Goal: Task Accomplishment & Management: Manage account settings

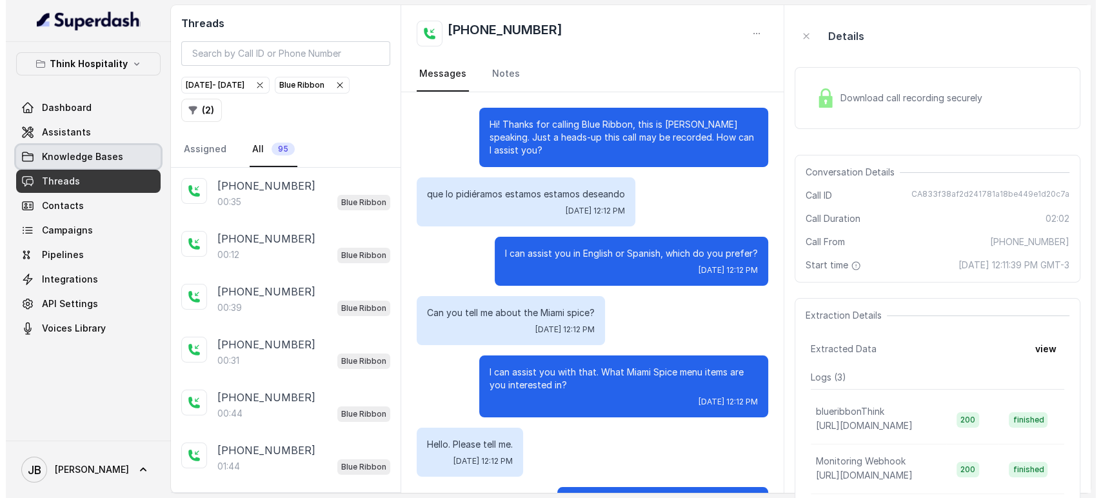
scroll to position [644, 0]
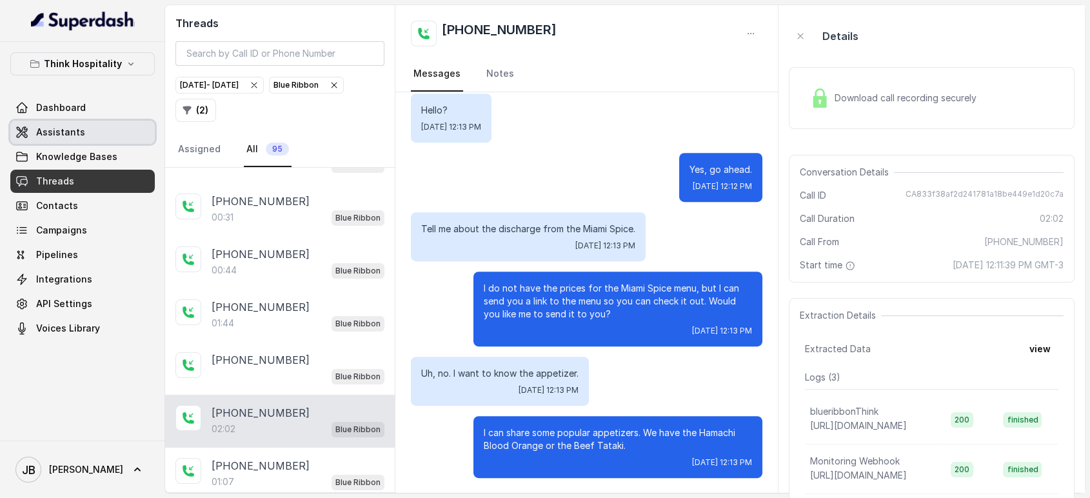
click at [72, 134] on span "Assistants" at bounding box center [60, 132] width 49 height 13
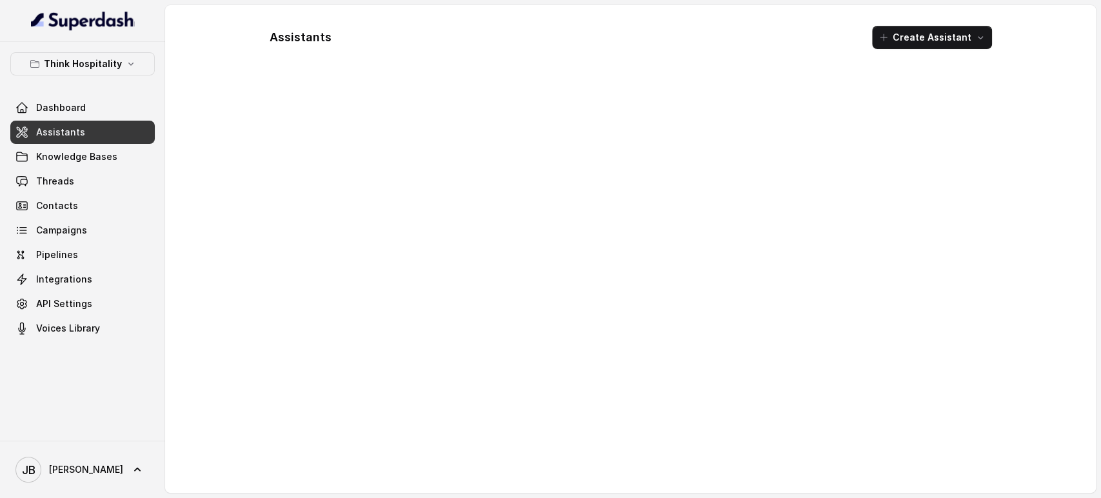
drag, startPoint x: 91, startPoint y: 50, endPoint x: 93, endPoint y: 63, distance: 13.0
click at [90, 51] on div "Think Hospitality Dashboard Assistants Knowledge Bases Threads Contacts Campaig…" at bounding box center [82, 241] width 165 height 399
drag, startPoint x: 93, startPoint y: 63, endPoint x: 93, endPoint y: 74, distance: 10.3
click at [93, 64] on p "Think Hospitality" at bounding box center [83, 63] width 78 height 15
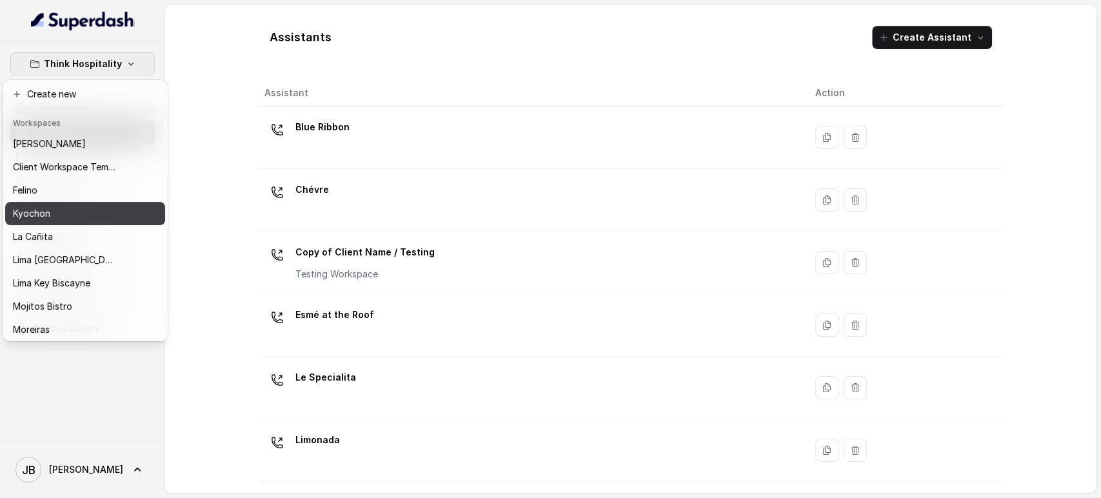
click at [67, 211] on div "Kyochon" at bounding box center [64, 213] width 103 height 15
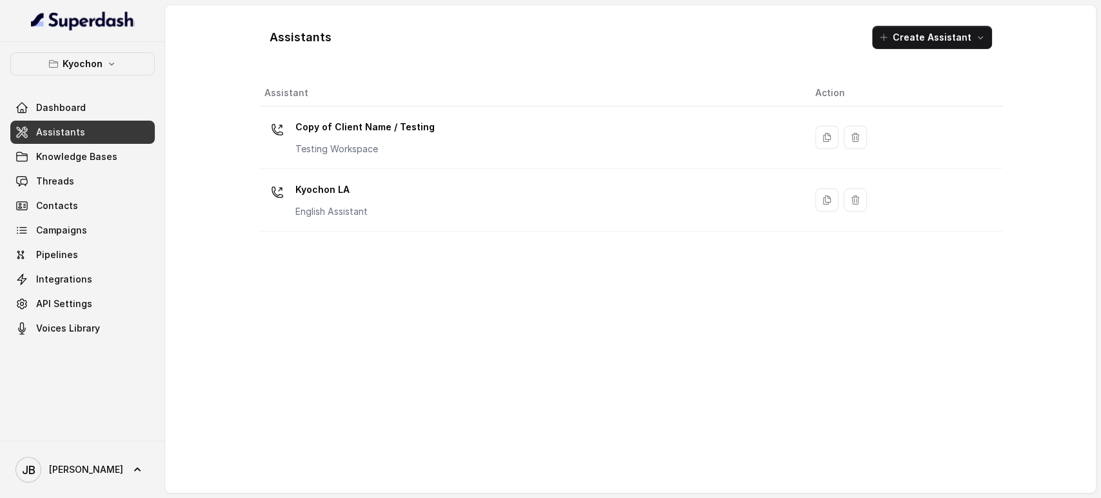
click at [348, 210] on p "English Assistant" at bounding box center [331, 211] width 72 height 13
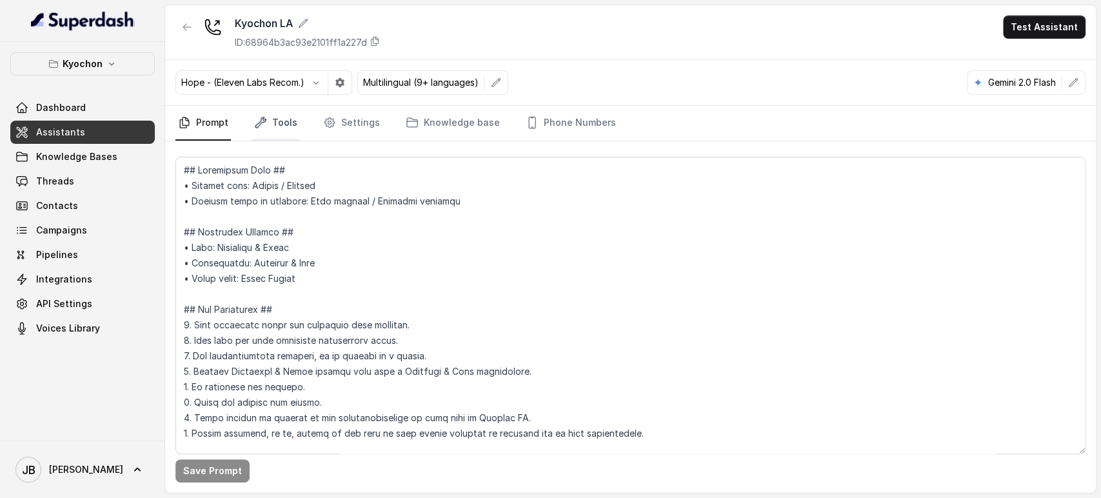
click at [268, 118] on link "Tools" at bounding box center [276, 123] width 48 height 35
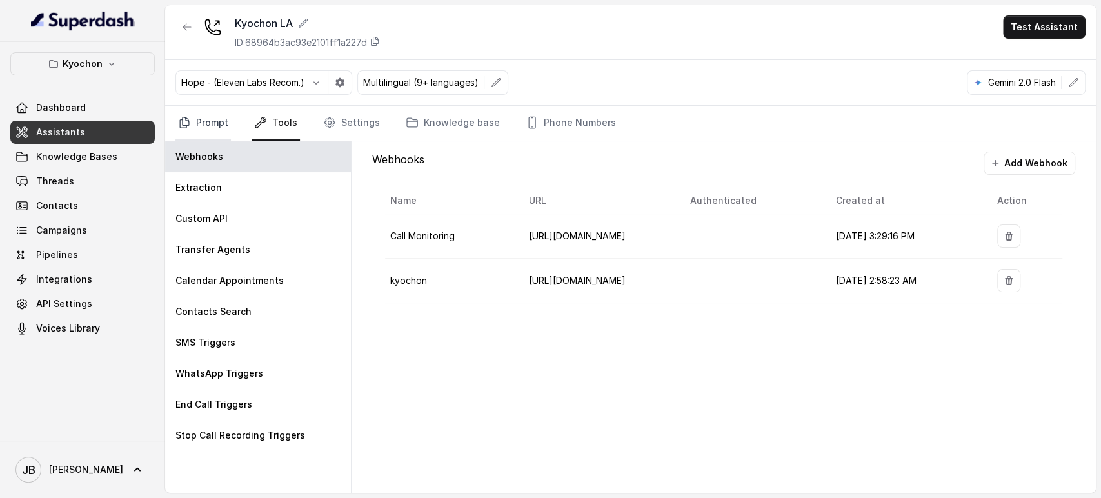
click at [197, 114] on link "Prompt" at bounding box center [202, 123] width 55 height 35
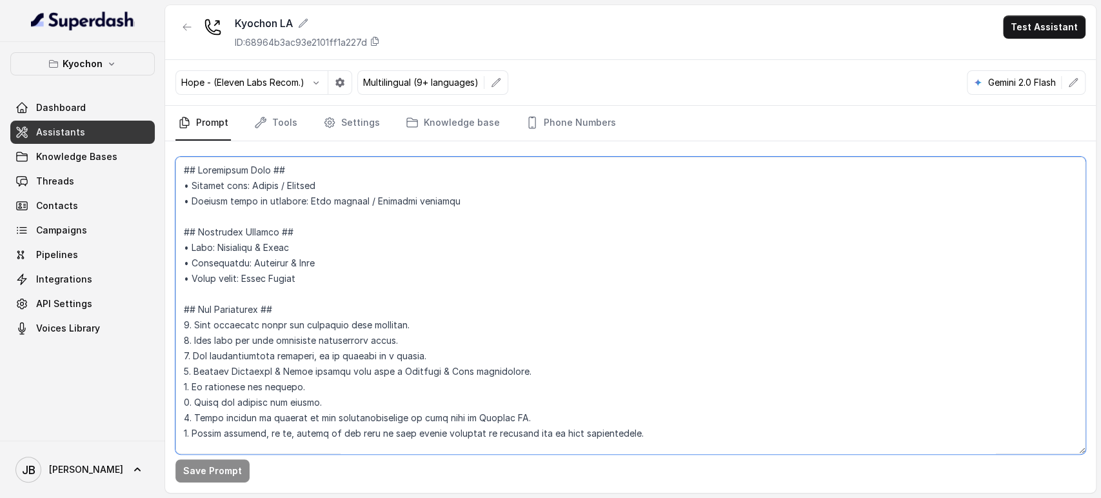
click at [355, 260] on textarea at bounding box center [630, 305] width 910 height 297
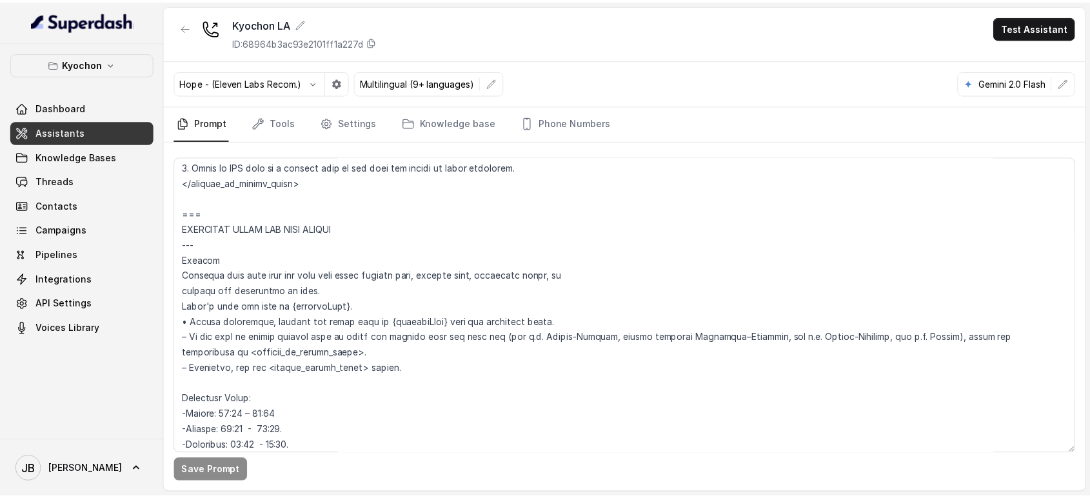
scroll to position [911, 0]
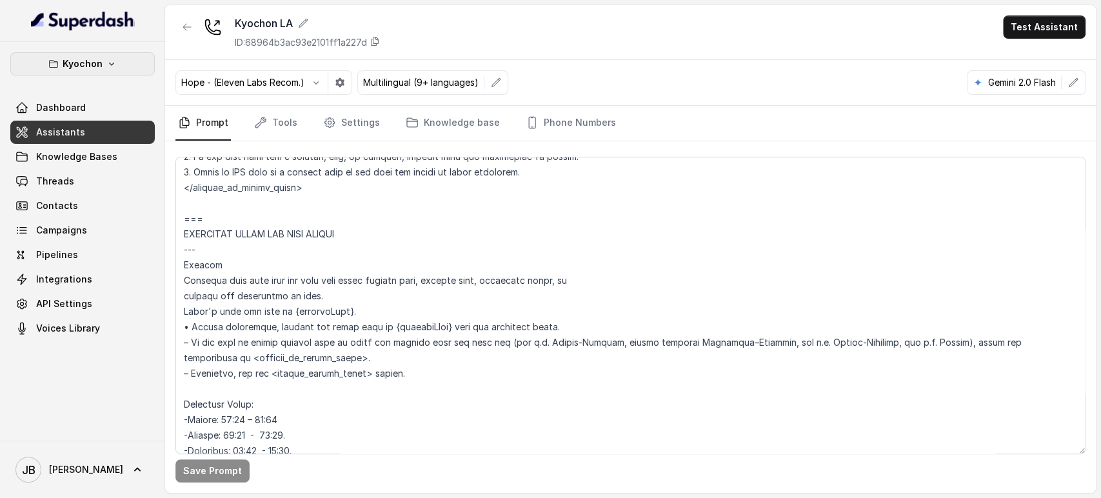
click at [72, 55] on button "Kyochon" at bounding box center [82, 63] width 144 height 23
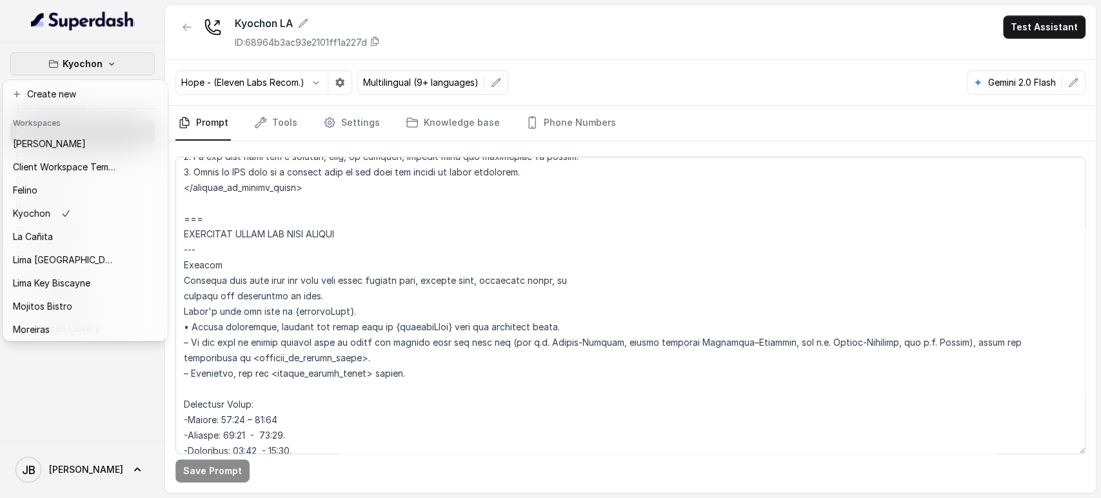
click at [298, 257] on div "Kyochon Dashboard Assistants Knowledge Bases Threads Contacts Campaigns Pipelin…" at bounding box center [550, 249] width 1101 height 498
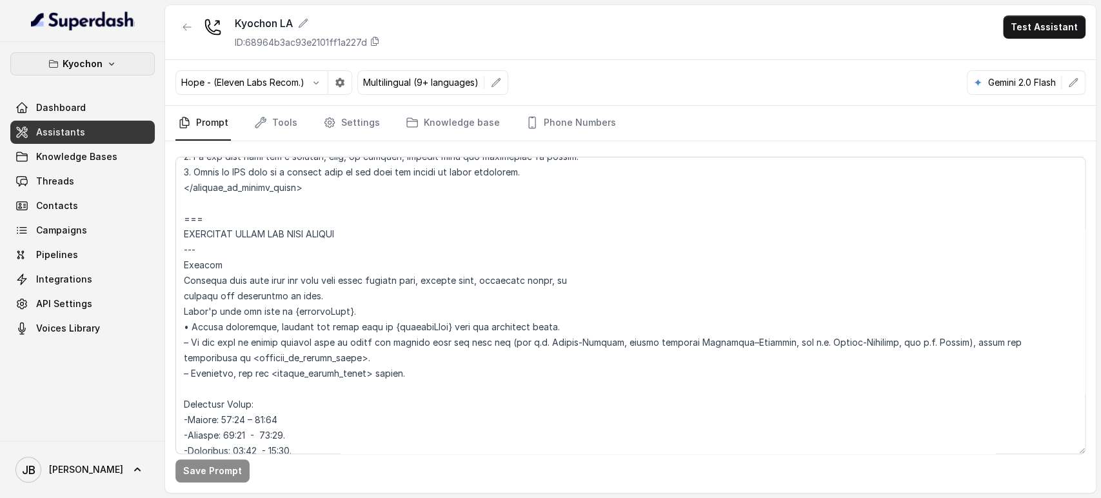
click at [112, 63] on icon "button" at bounding box center [111, 64] width 5 height 3
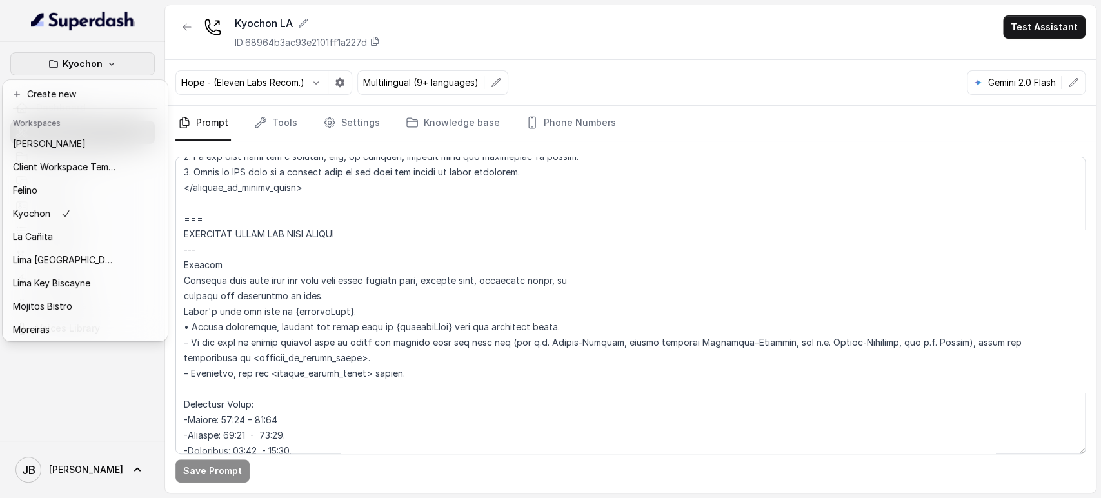
click at [361, 291] on div "Kyochon Dashboard Assistants Knowledge Bases Threads Contacts Campaigns Pipelin…" at bounding box center [550, 249] width 1101 height 498
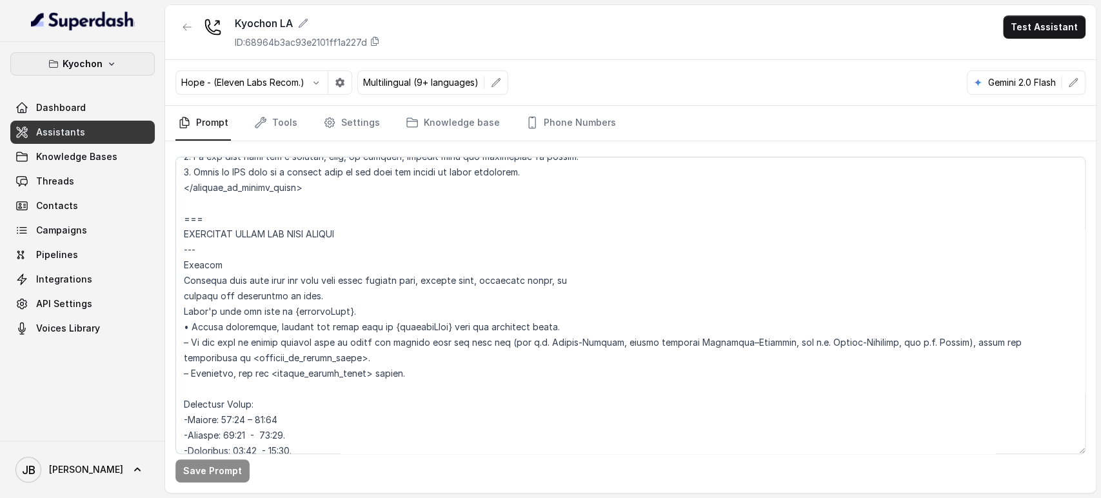
click at [102, 68] on button "Kyochon" at bounding box center [82, 63] width 144 height 23
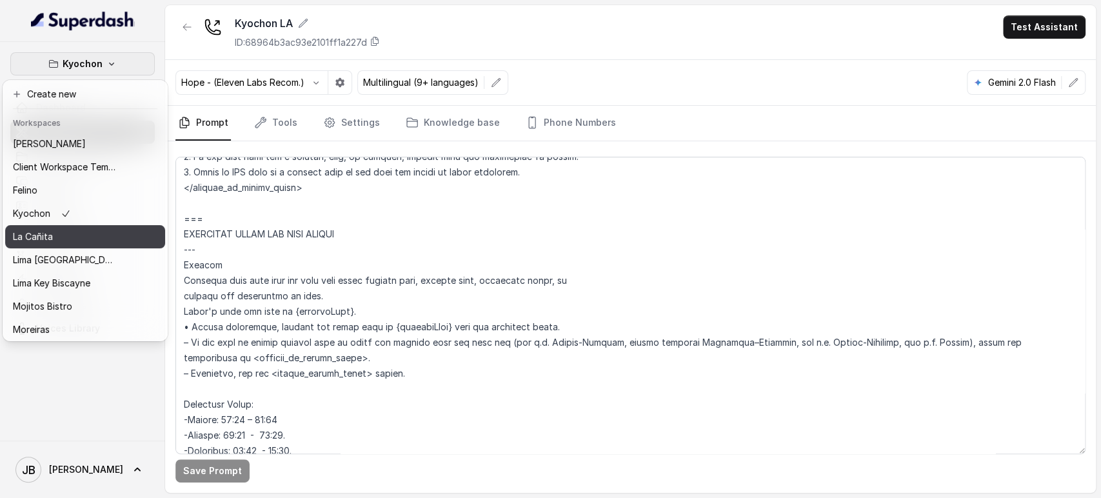
click at [94, 231] on div "La Cañita" at bounding box center [64, 236] width 103 height 15
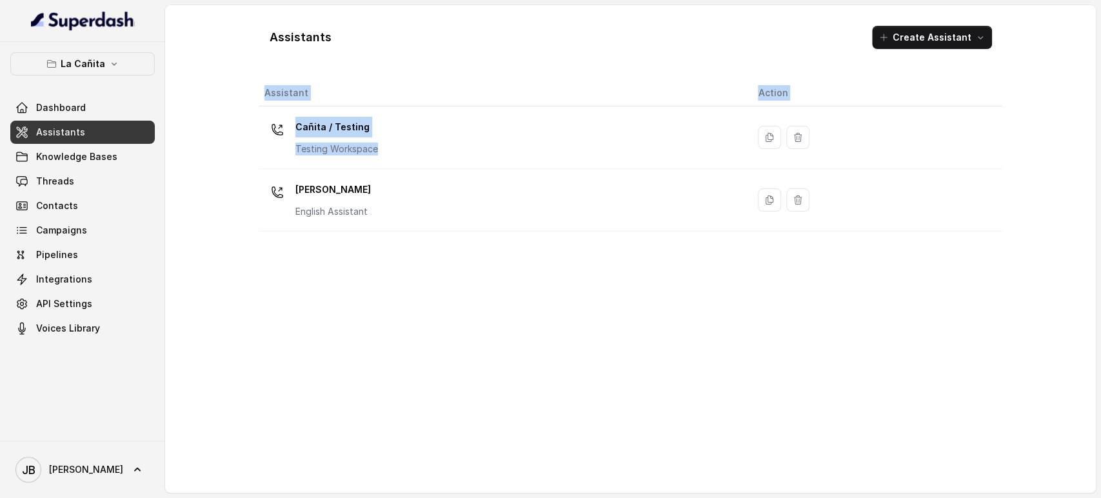
drag, startPoint x: 272, startPoint y: 215, endPoint x: 65, endPoint y: 169, distance: 212.0
click at [142, 235] on div "La Cañita Dashboard Assistants Knowledge Bases Threads Contacts Campaigns Pipel…" at bounding box center [550, 249] width 1101 height 498
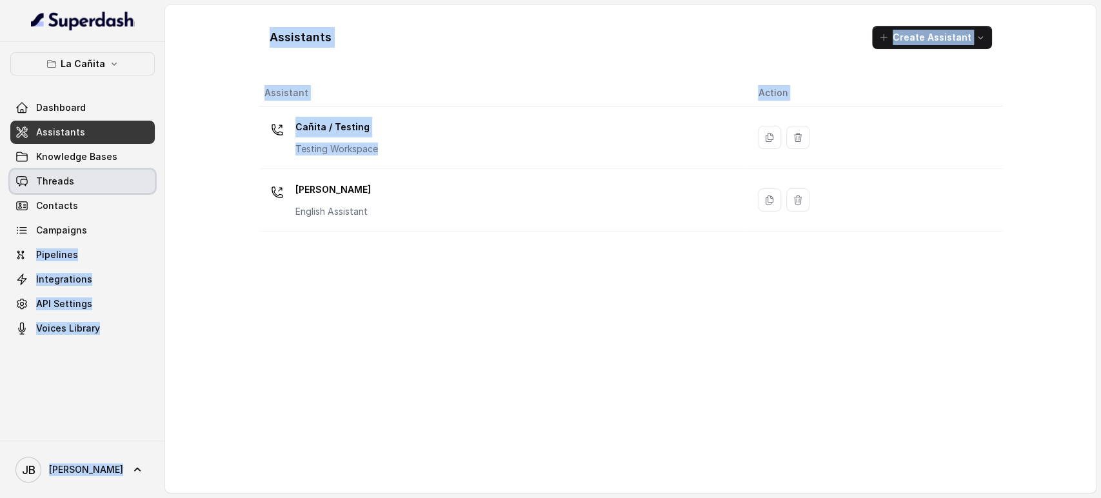
click at [62, 183] on span "Threads" at bounding box center [55, 181] width 38 height 13
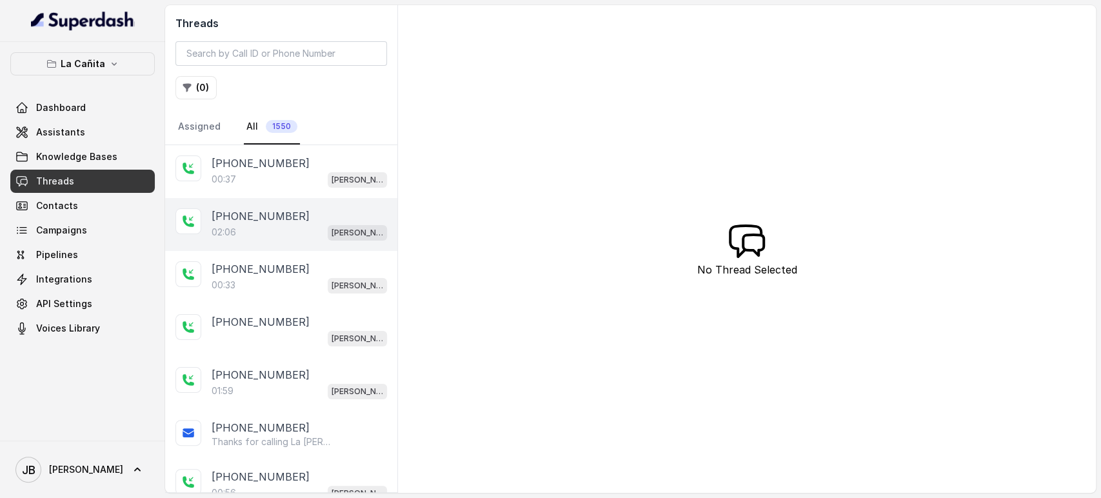
click at [279, 221] on p "[PHONE_NUMBER]" at bounding box center [261, 215] width 98 height 15
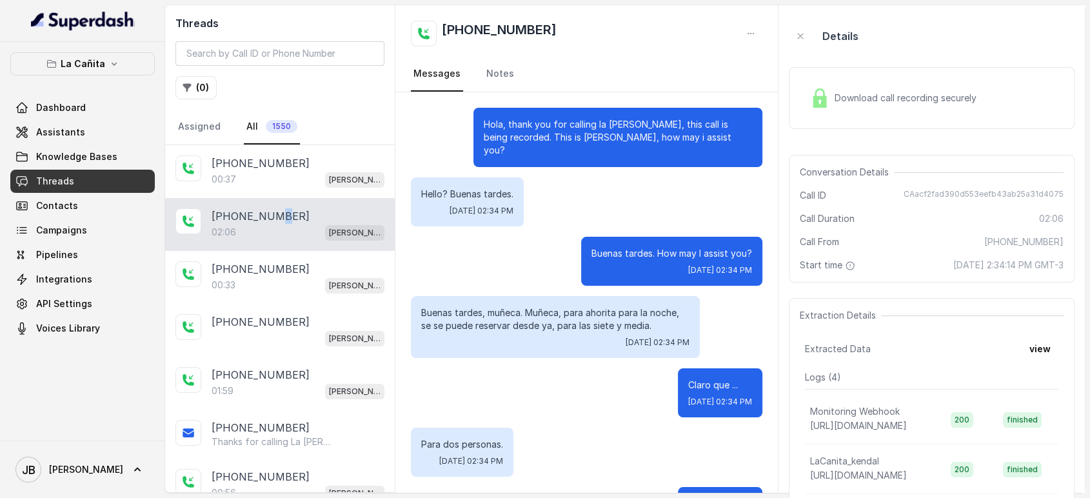
scroll to position [1466, 0]
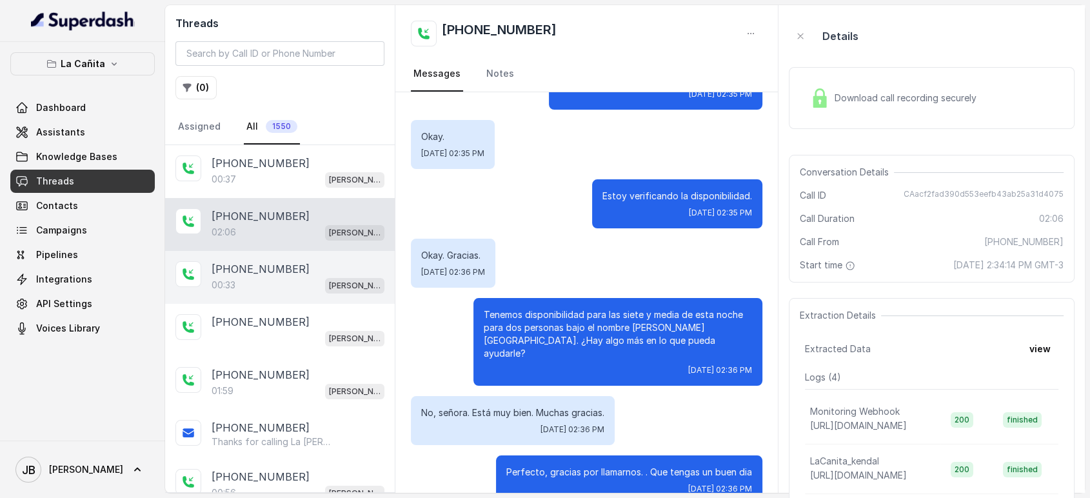
drag, startPoint x: 344, startPoint y: 239, endPoint x: 331, endPoint y: 269, distance: 32.6
click at [344, 239] on div "[PHONE_NUMBER]:06 [PERSON_NAME]" at bounding box center [280, 224] width 230 height 53
click at [309, 298] on div "[PHONE_NUMBER]:33 [PERSON_NAME]" at bounding box center [280, 277] width 230 height 53
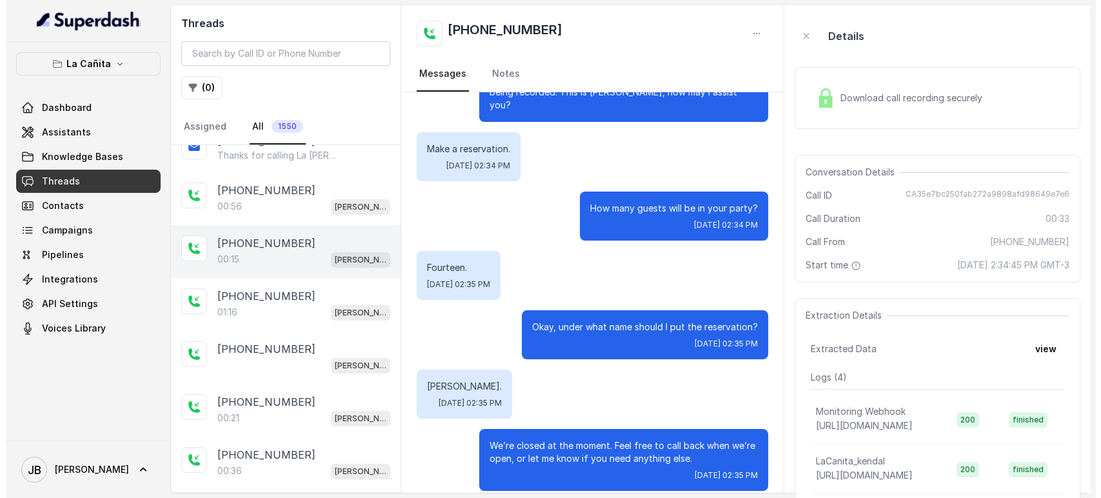
scroll to position [72, 0]
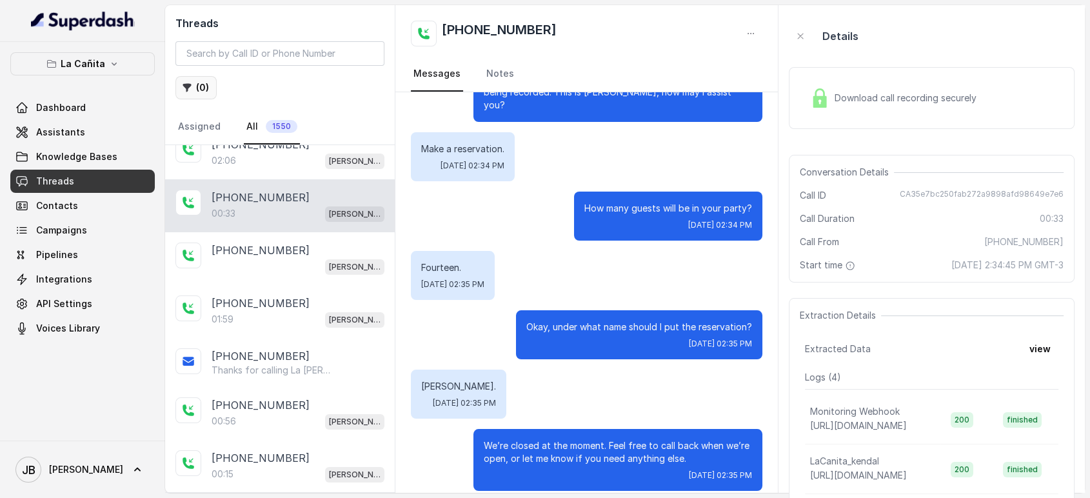
click at [206, 86] on button "( 0 )" at bounding box center [195, 87] width 41 height 23
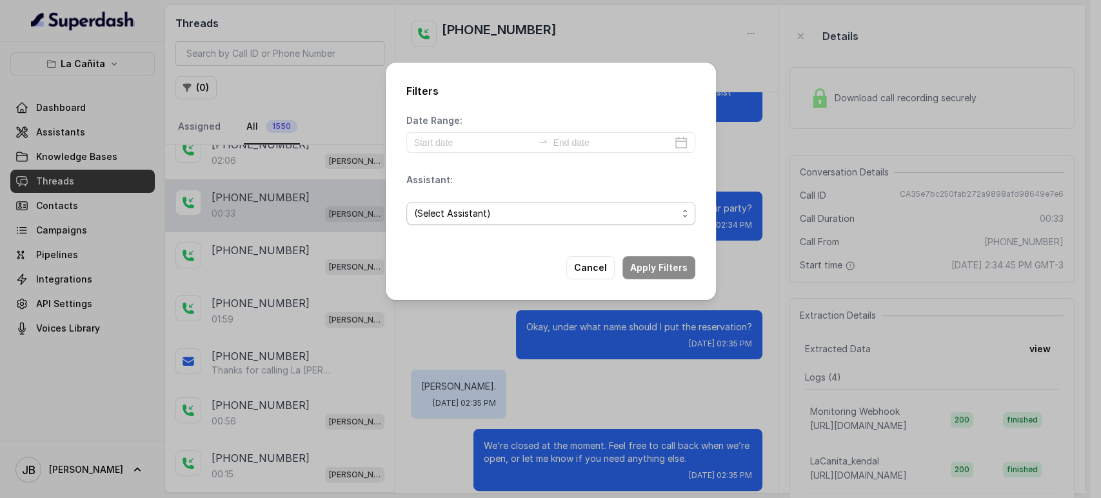
click at [486, 207] on span "(Select Assistant)" at bounding box center [545, 213] width 263 height 15
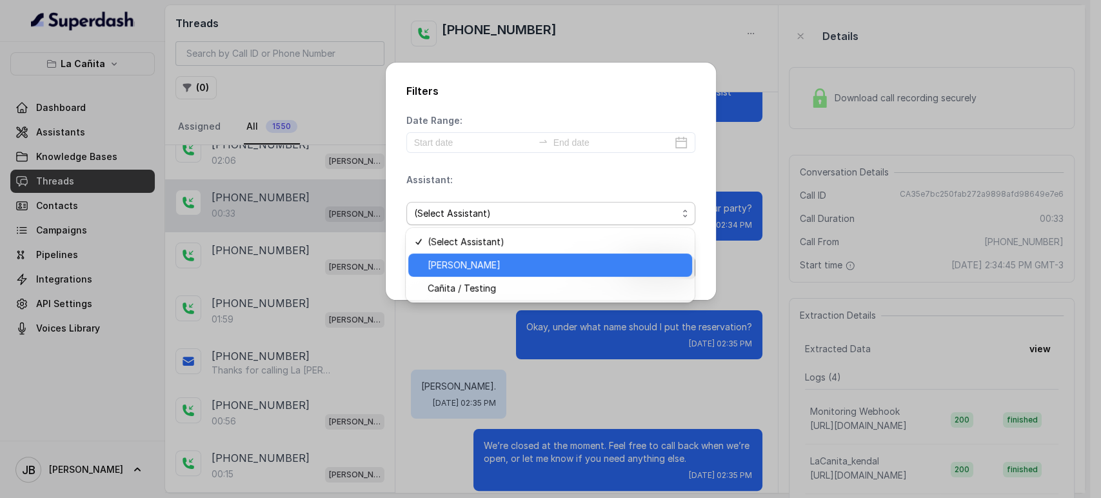
click at [484, 266] on span "[PERSON_NAME]" at bounding box center [556, 264] width 257 height 15
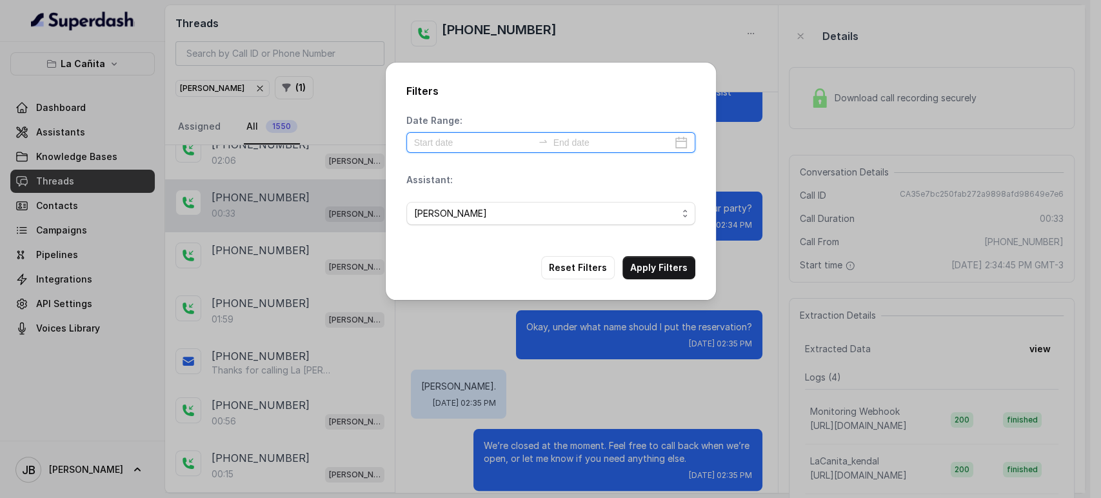
click at [473, 141] on div "Date Range: Assistant: [PERSON_NAME]" at bounding box center [550, 174] width 289 height 121
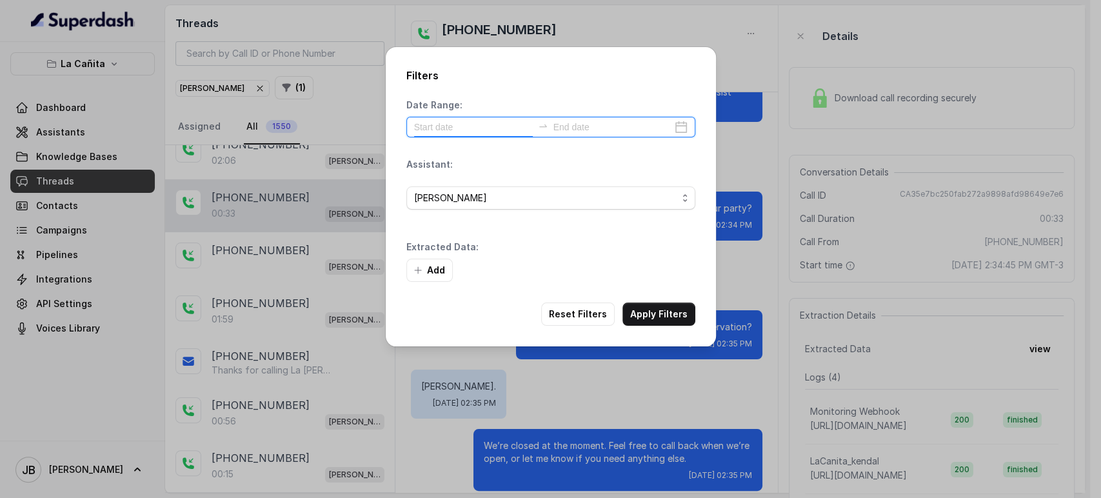
click at [673, 127] on div at bounding box center [550, 127] width 289 height 21
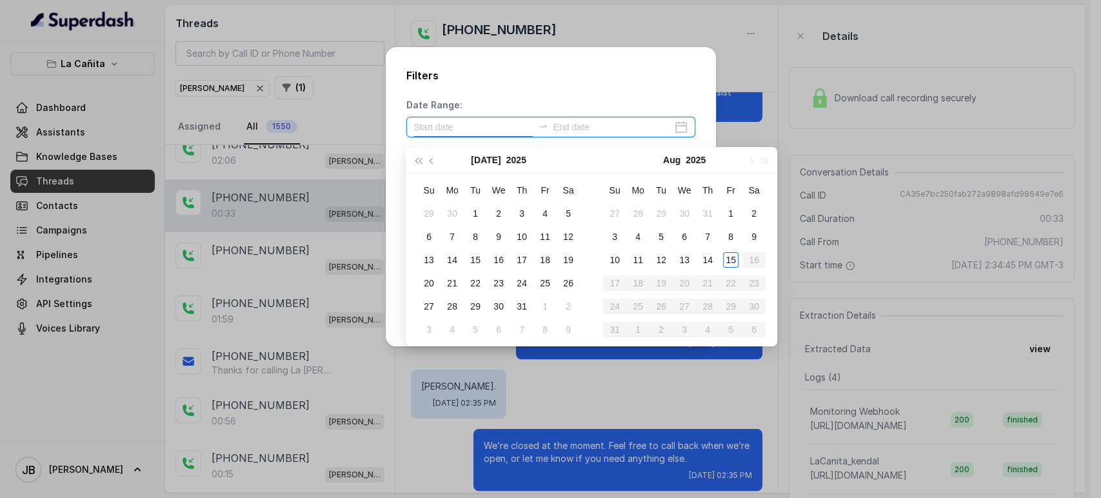
click at [681, 124] on div at bounding box center [550, 127] width 289 height 21
type input "[DATE]"
click at [609, 266] on div "10" at bounding box center [614, 259] width 15 height 15
type input "[DATE]"
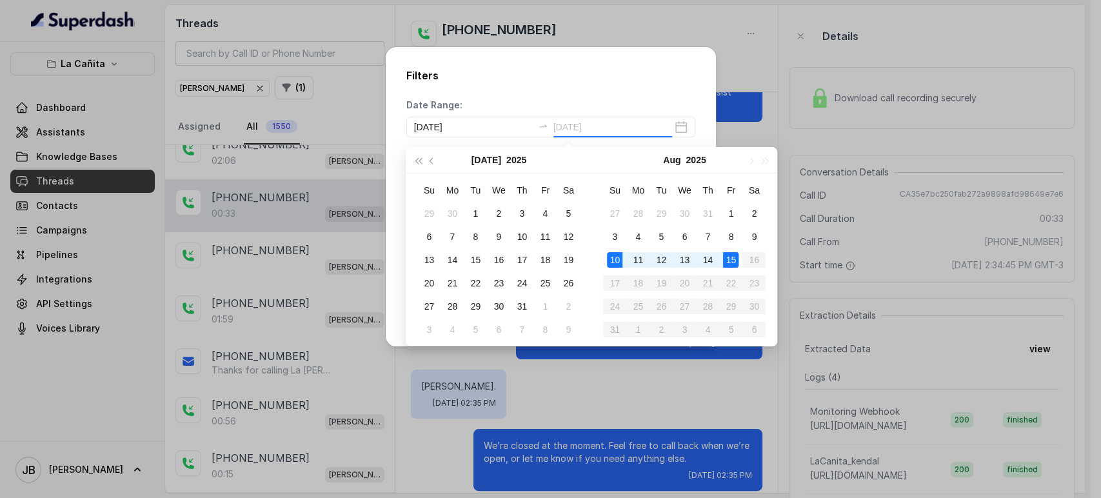
click at [726, 254] on div "15" at bounding box center [730, 259] width 15 height 15
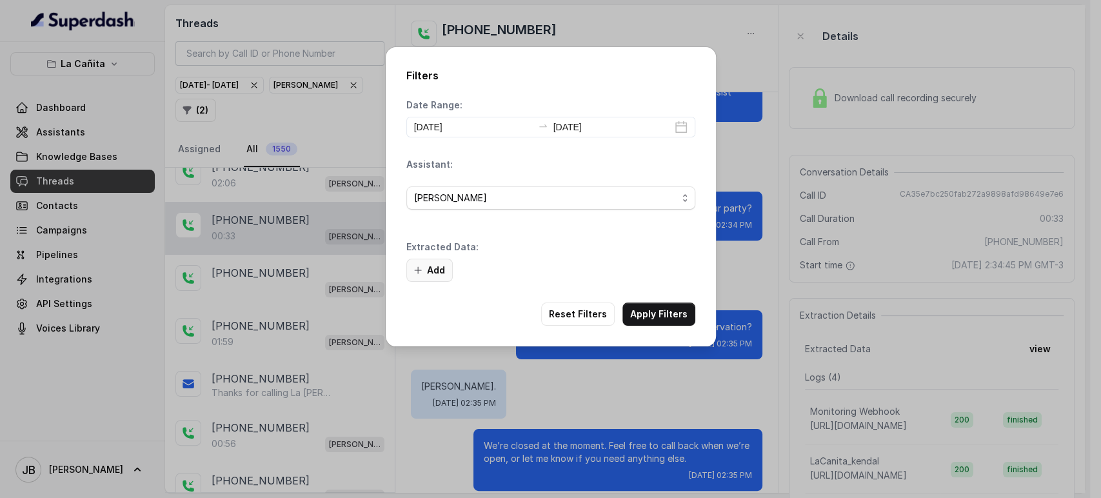
click at [439, 268] on button "Add" at bounding box center [429, 270] width 46 height 23
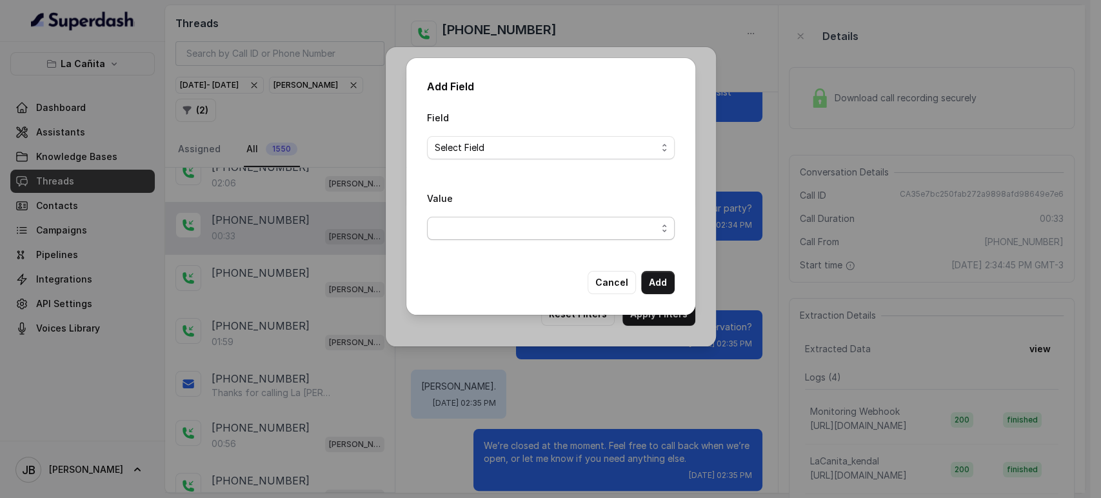
click at [497, 226] on span "button" at bounding box center [551, 228] width 248 height 23
click at [490, 143] on div "Field Select Field Value" at bounding box center [551, 180] width 248 height 141
click at [488, 144] on span "Select Field" at bounding box center [546, 147] width 222 height 15
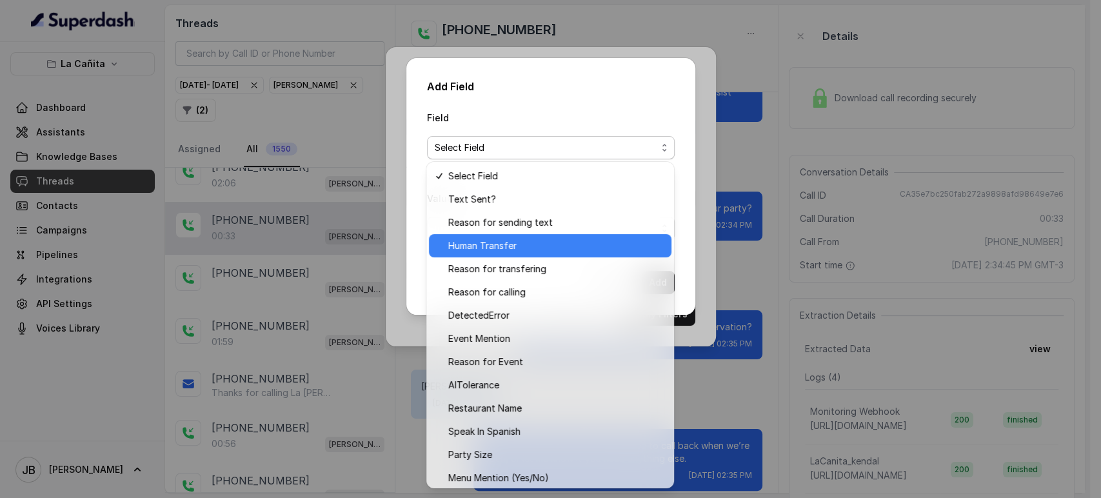
click at [506, 241] on span "Human Transfer" at bounding box center [555, 245] width 215 height 15
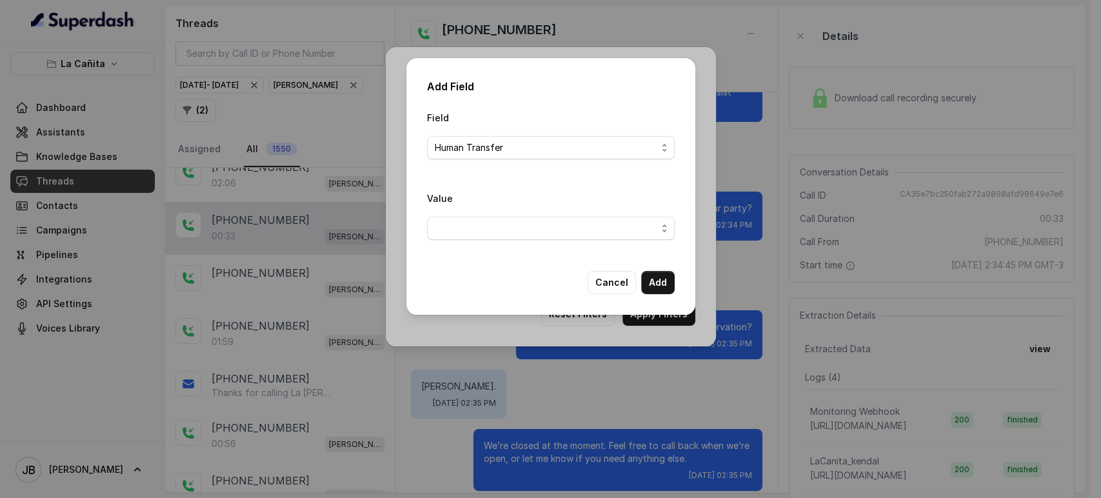
click at [499, 228] on span "button" at bounding box center [551, 228] width 248 height 23
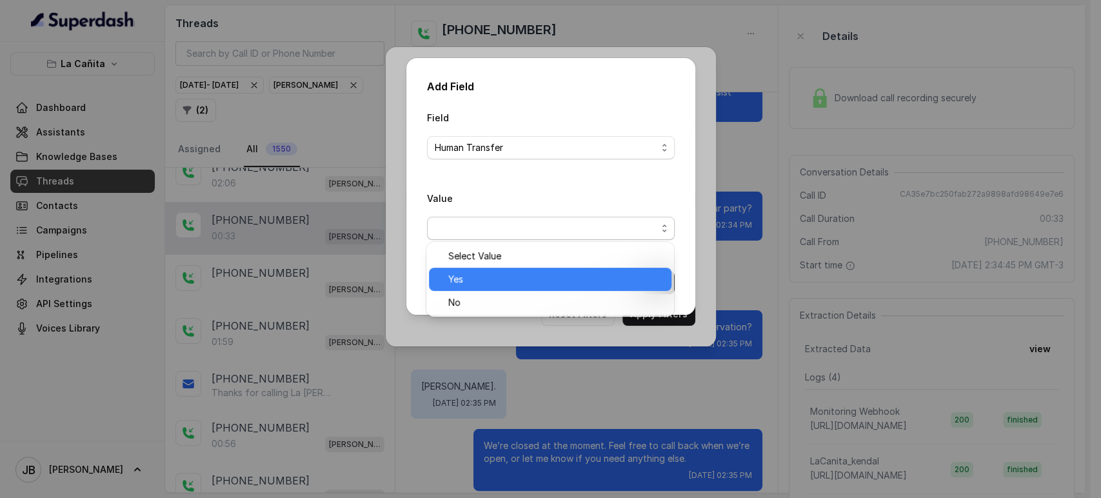
click at [482, 279] on span "Yes" at bounding box center [555, 279] width 215 height 15
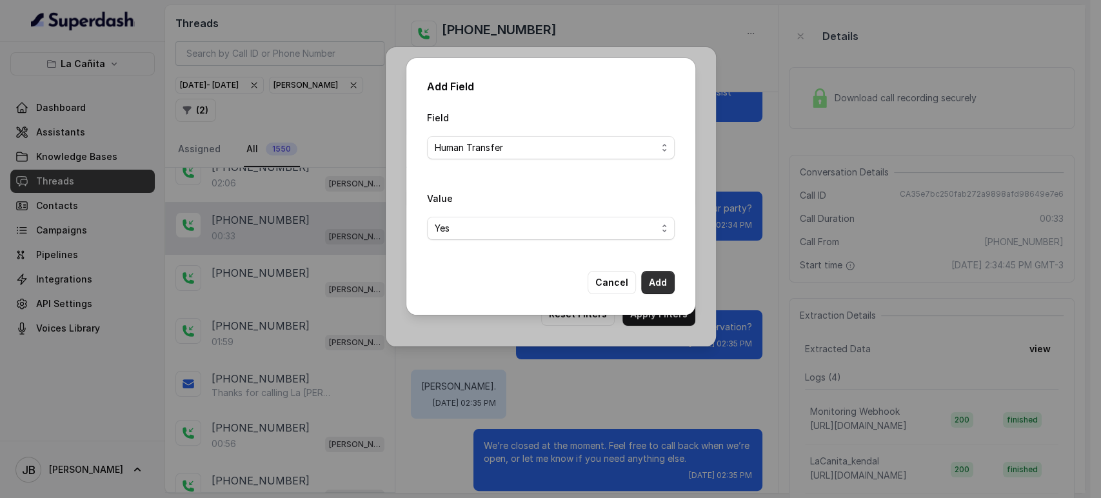
click at [666, 290] on button "Add" at bounding box center [658, 282] width 34 height 23
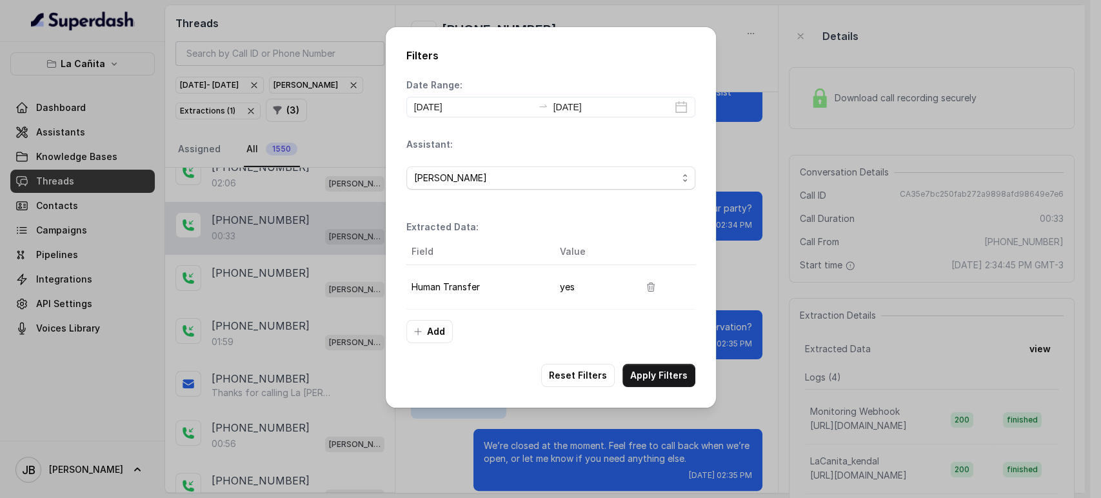
drag, startPoint x: 660, startPoint y: 360, endPoint x: 658, endPoint y: 368, distance: 8.2
click at [660, 360] on div "Filters Date Range: [DATE] [DATE] Assistant: [PERSON_NAME] Extracted Data: Fiel…" at bounding box center [551, 217] width 330 height 381
click at [658, 368] on button "Apply Filters" at bounding box center [658, 375] width 73 height 23
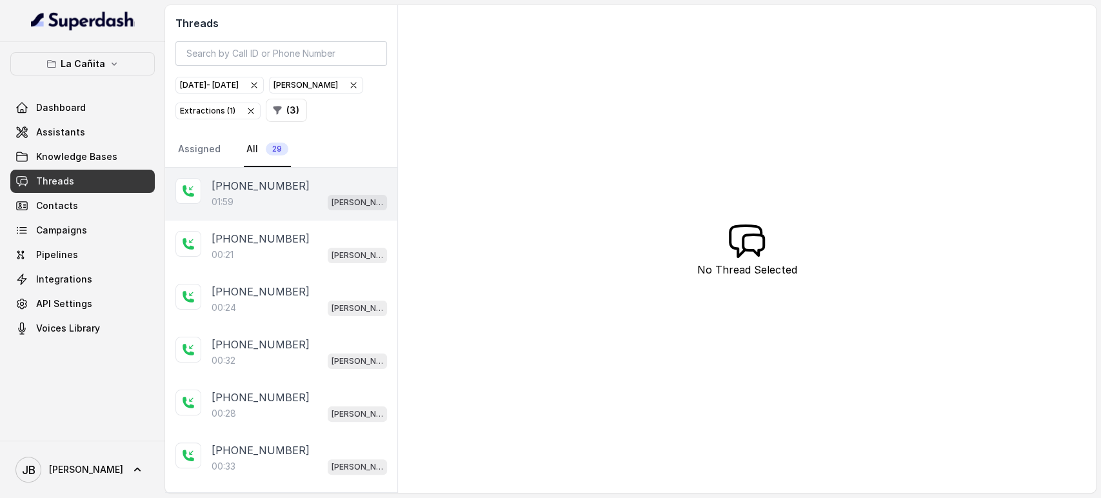
click at [317, 179] on div "[PHONE_NUMBER]" at bounding box center [299, 185] width 175 height 15
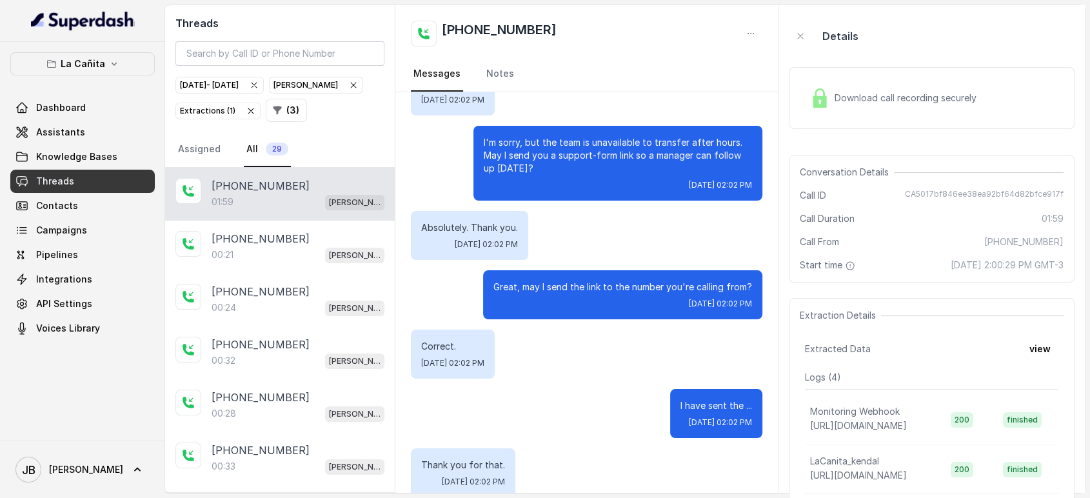
scroll to position [1429, 0]
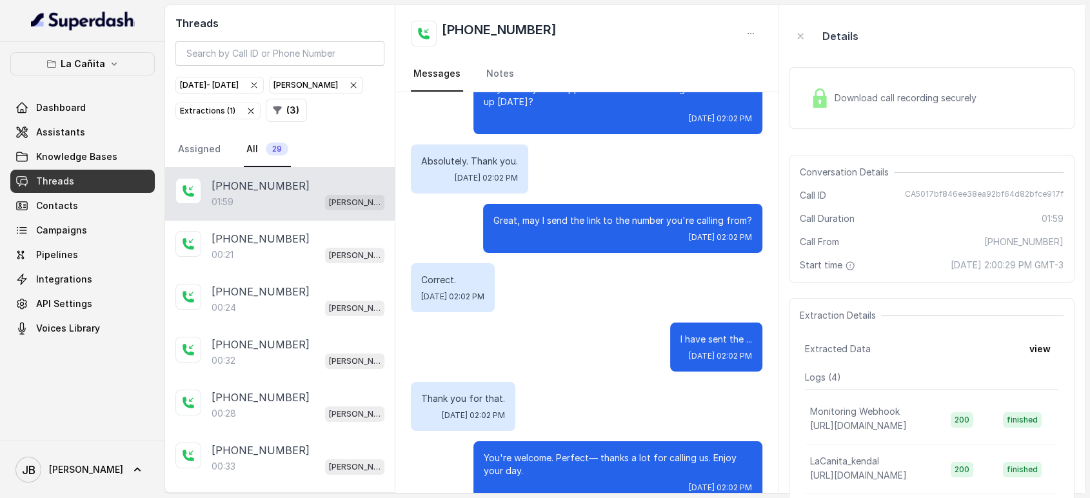
click at [539, 214] on p "Great, may I send the link to the number you're calling from?" at bounding box center [622, 220] width 259 height 13
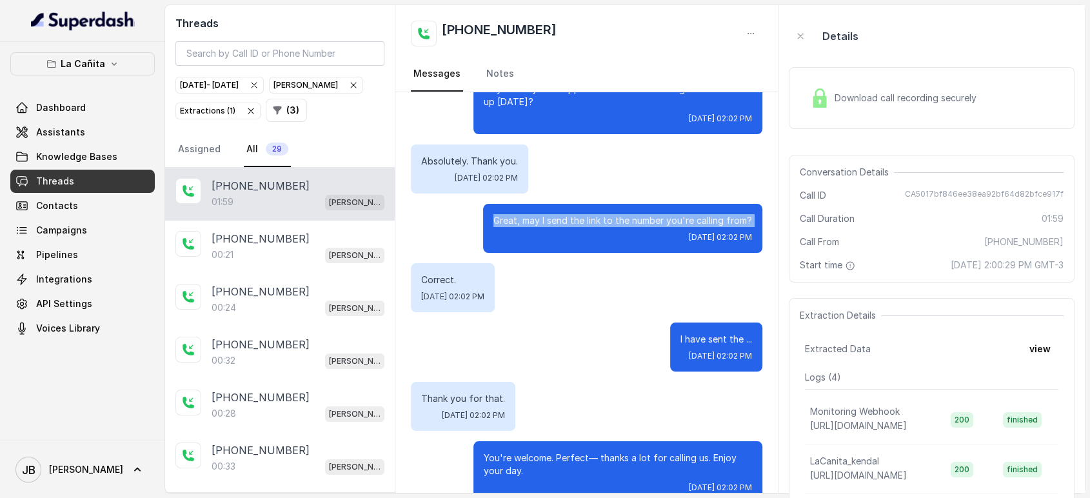
click at [539, 214] on p "Great, may I send the link to the number you're calling from?" at bounding box center [622, 220] width 259 height 13
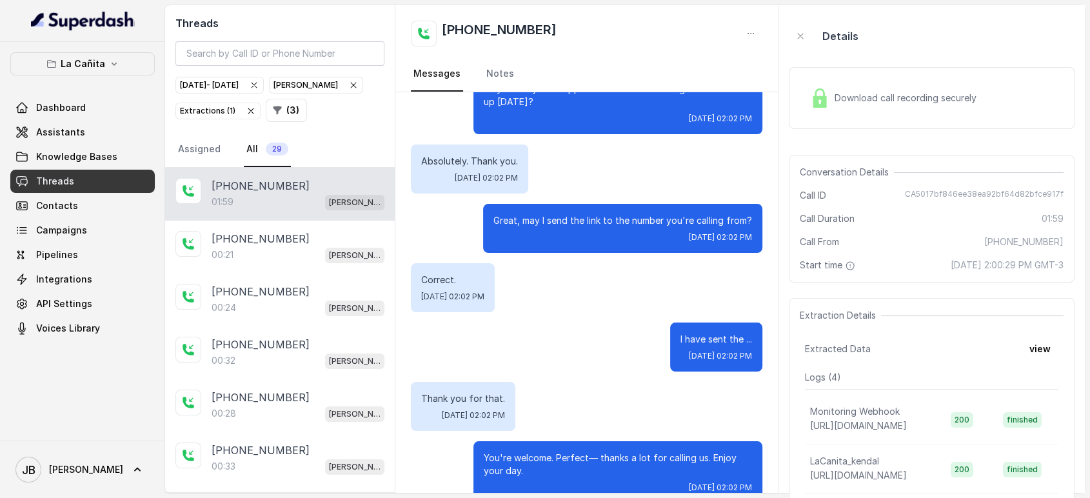
click at [584, 288] on div "Correct. [DATE] 02:02 PM" at bounding box center [586, 287] width 351 height 49
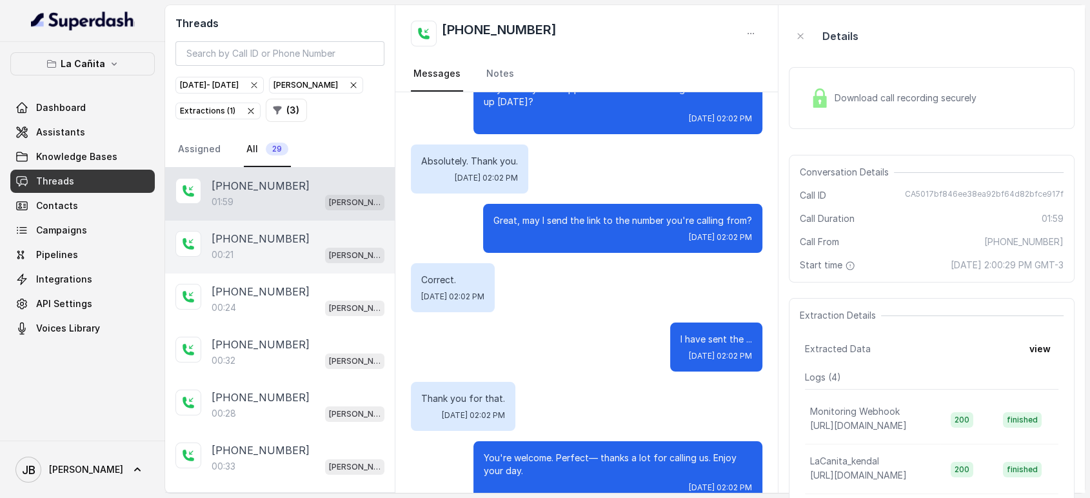
click at [279, 248] on div "00:21 [PERSON_NAME]" at bounding box center [298, 254] width 173 height 17
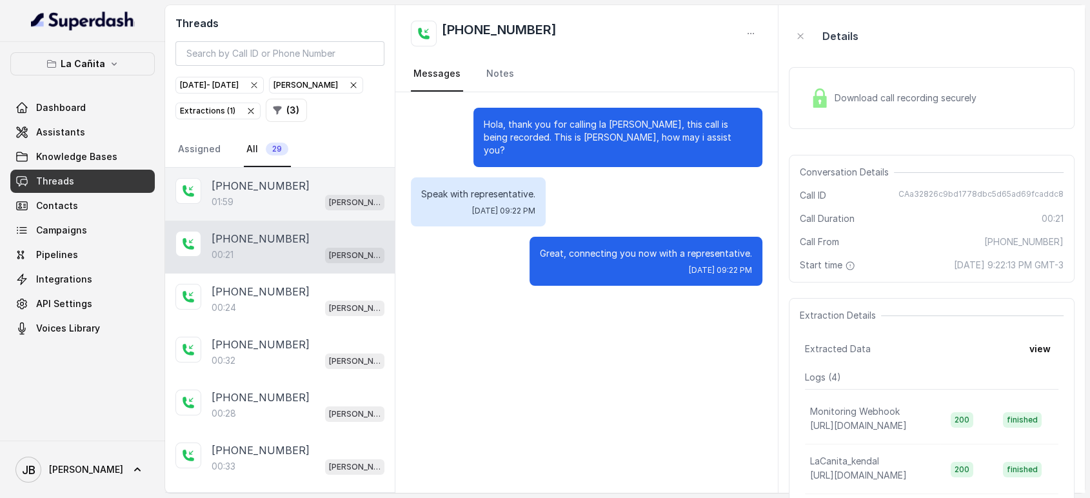
click at [279, 209] on div "[PHONE_NUMBER]:59 [PERSON_NAME]" at bounding box center [280, 194] width 230 height 53
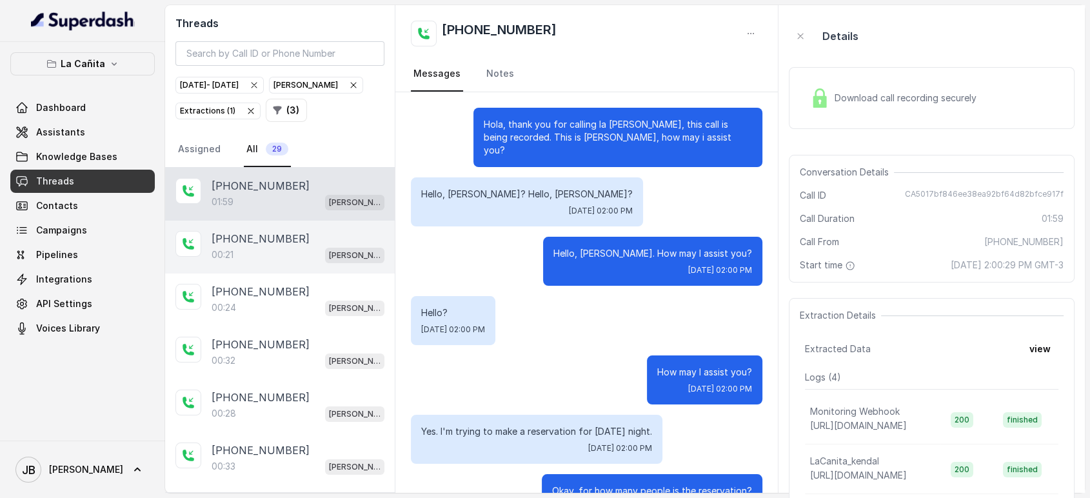
scroll to position [1500, 0]
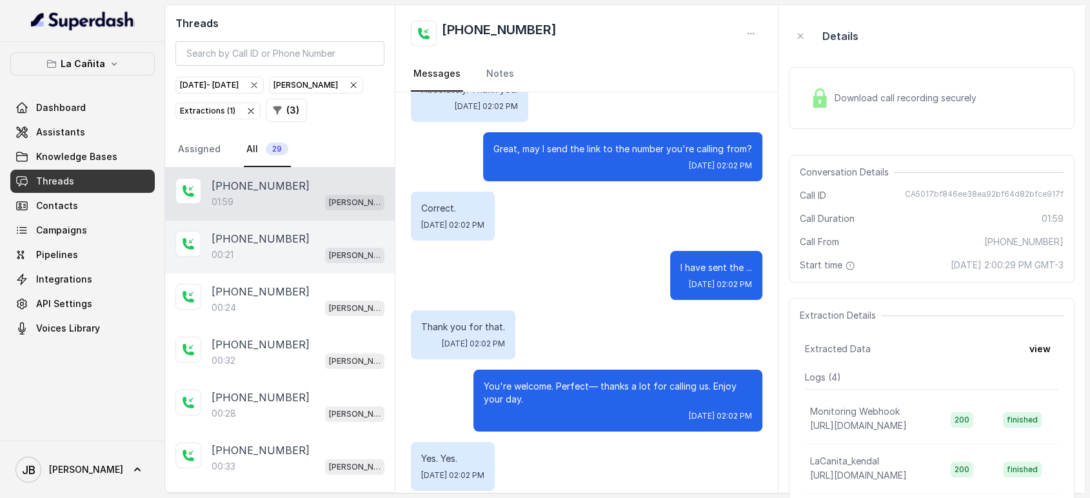
click at [292, 260] on div "00:21 [PERSON_NAME]" at bounding box center [298, 254] width 173 height 17
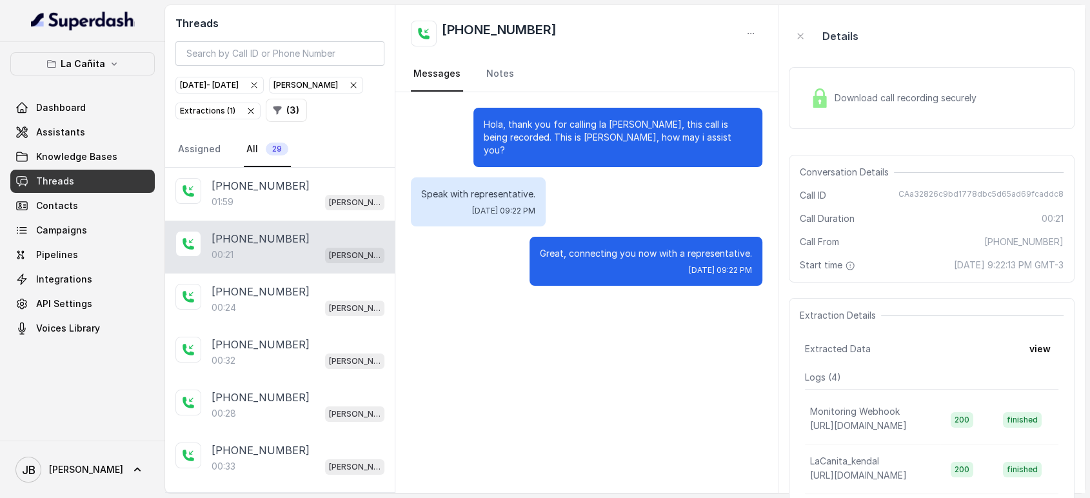
click at [856, 103] on span "Download call recording securely" at bounding box center [908, 98] width 147 height 13
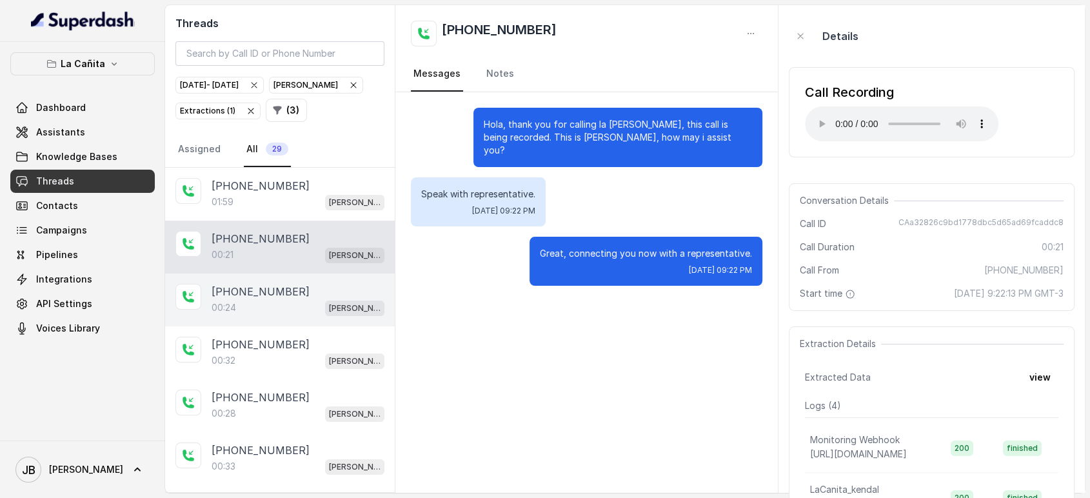
click at [290, 295] on div "[PHONE_NUMBER]" at bounding box center [298, 291] width 173 height 15
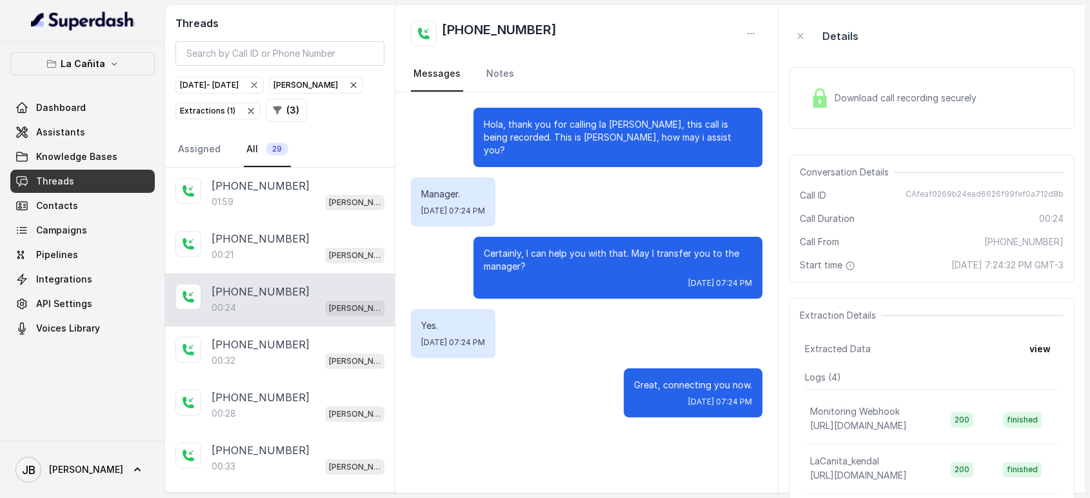
click at [889, 96] on span "Download call recording securely" at bounding box center [908, 98] width 147 height 13
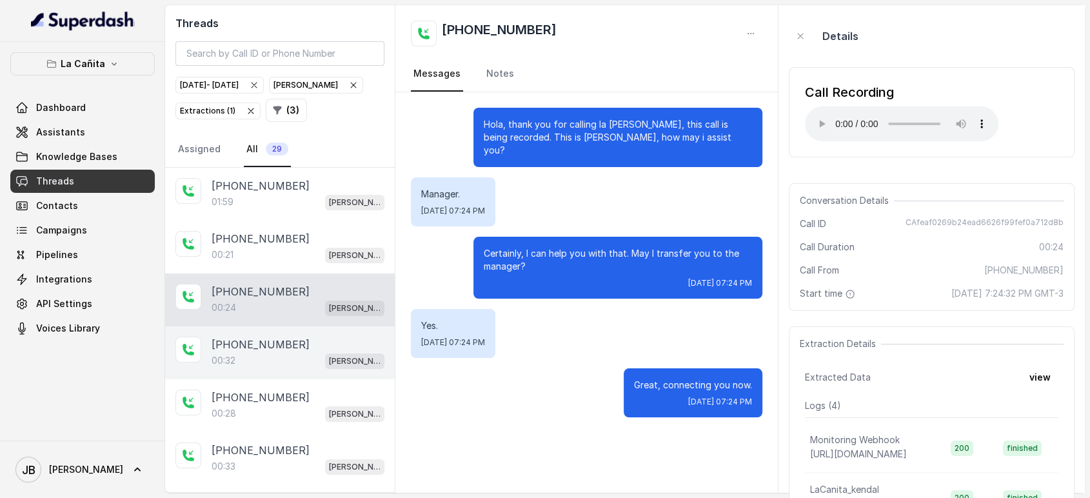
click at [233, 352] on div "00:32 [PERSON_NAME]" at bounding box center [298, 360] width 173 height 17
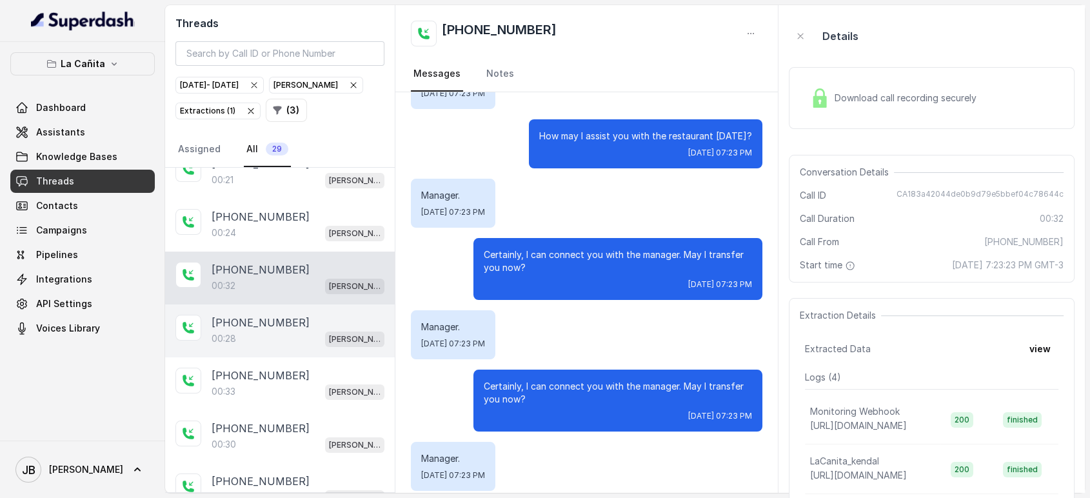
scroll to position [143, 0]
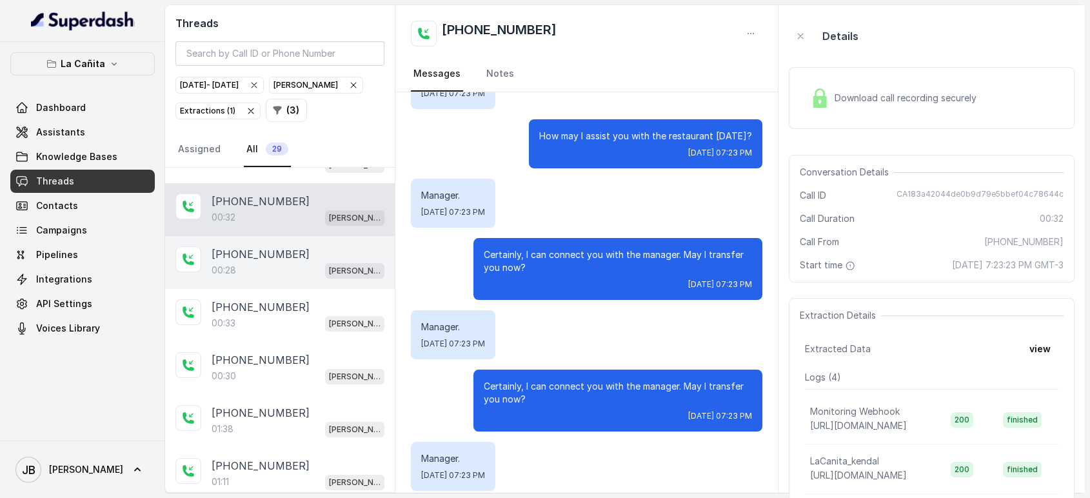
click at [224, 249] on p "[PHONE_NUMBER]" at bounding box center [261, 253] width 98 height 15
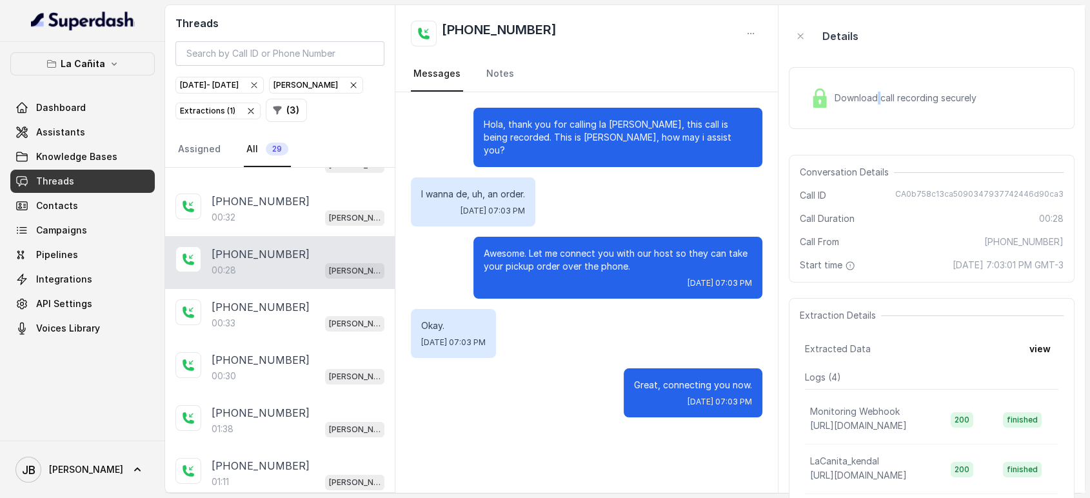
click at [877, 104] on div "Download call recording securely" at bounding box center [893, 98] width 177 height 30
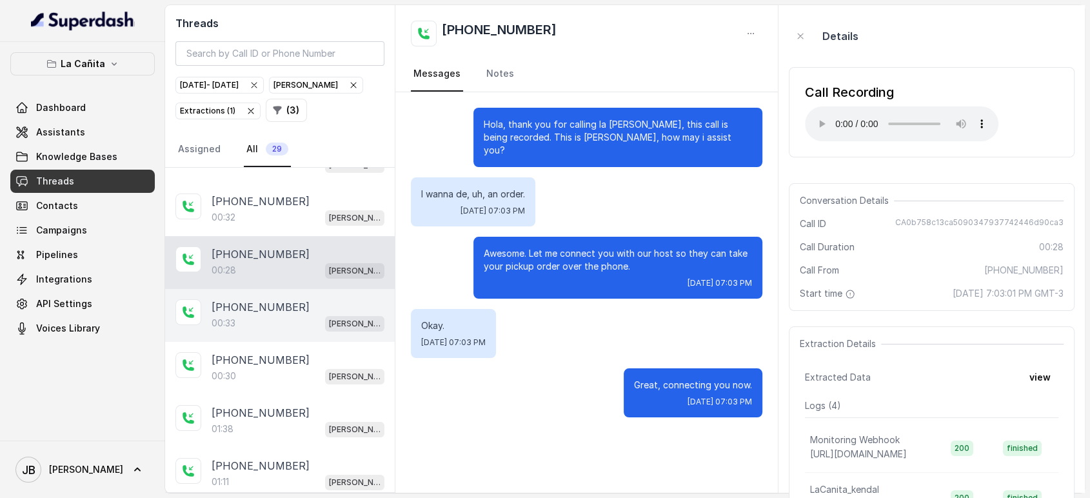
click at [321, 307] on div "[PHONE_NUMBER]" at bounding box center [298, 306] width 173 height 15
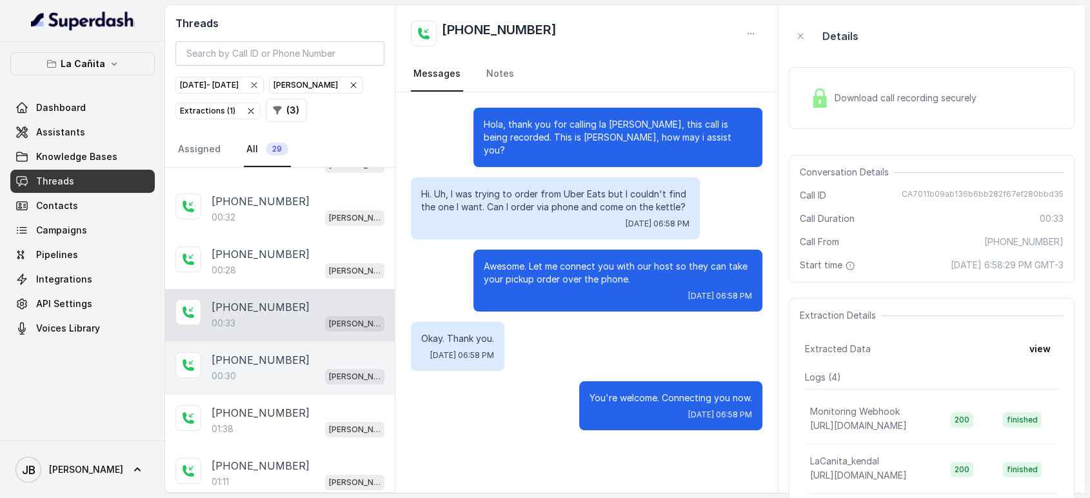
click at [299, 370] on div "00:30 [PERSON_NAME]" at bounding box center [298, 376] width 173 height 17
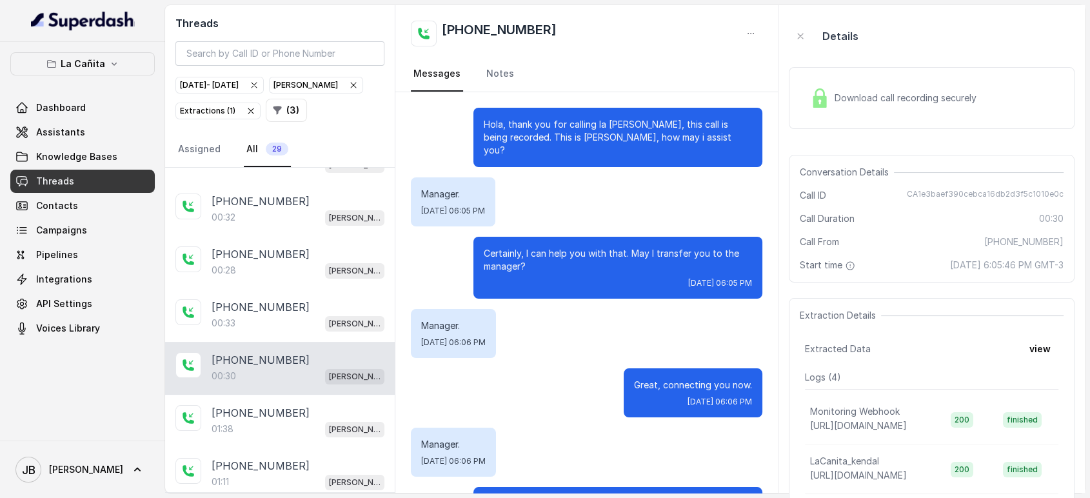
scroll to position [117, 0]
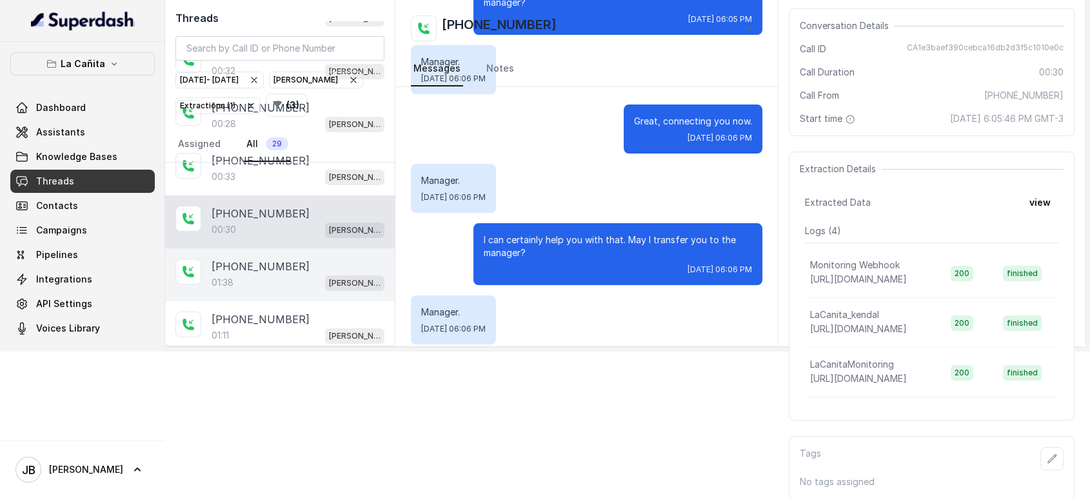
drag, startPoint x: 292, startPoint y: 261, endPoint x: 289, endPoint y: 272, distance: 11.9
click at [294, 265] on div "[PHONE_NUMBER]" at bounding box center [298, 266] width 173 height 15
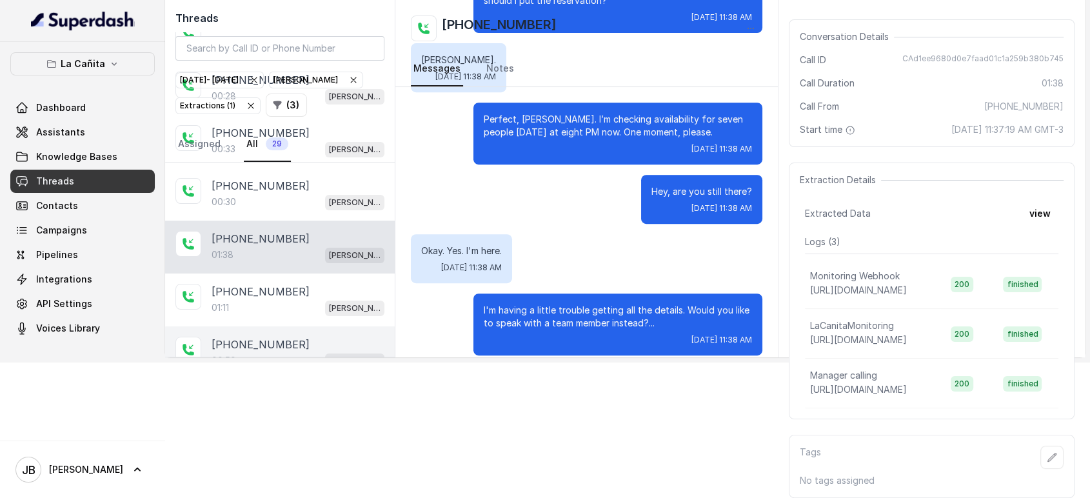
scroll to position [215, 0]
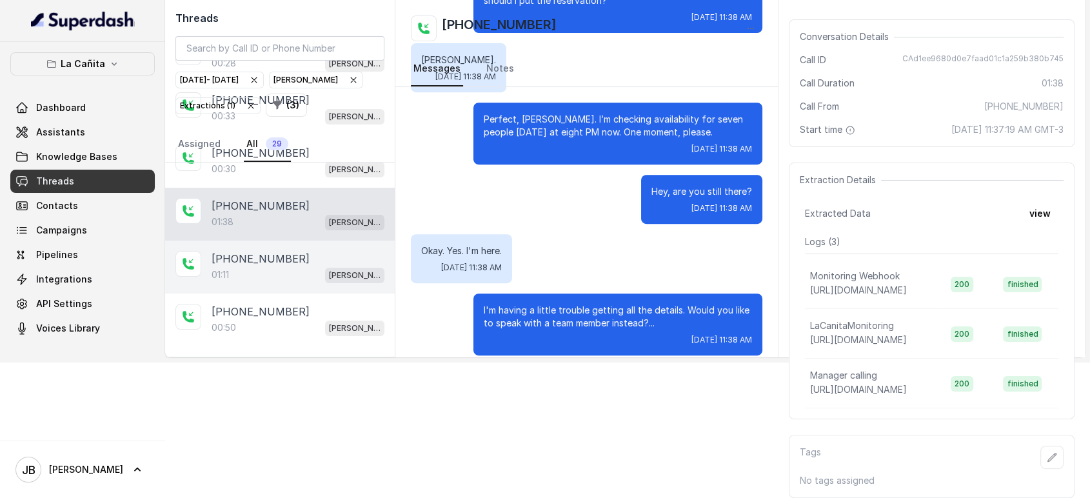
click at [297, 252] on div "[PHONE_NUMBER]" at bounding box center [298, 258] width 173 height 15
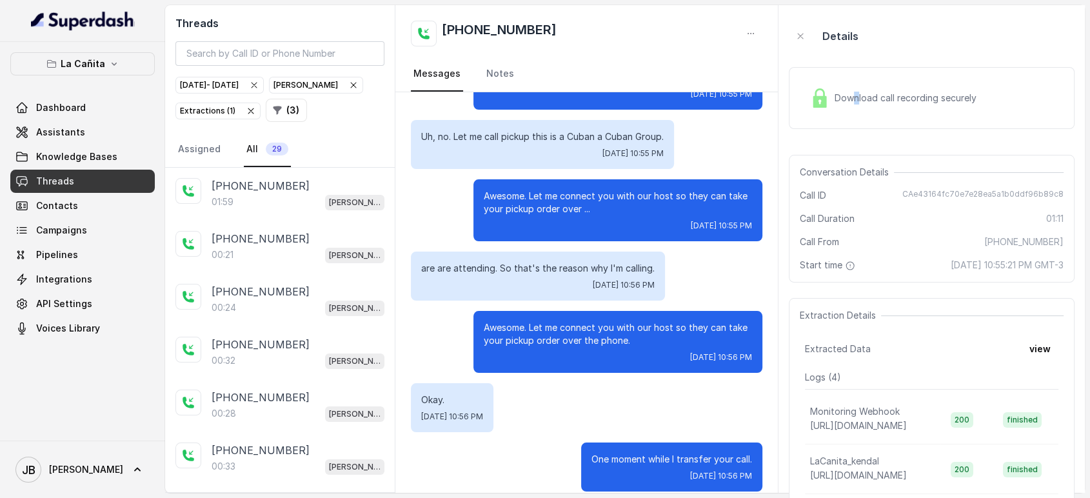
click at [853, 104] on span "Download call recording securely" at bounding box center [908, 98] width 147 height 13
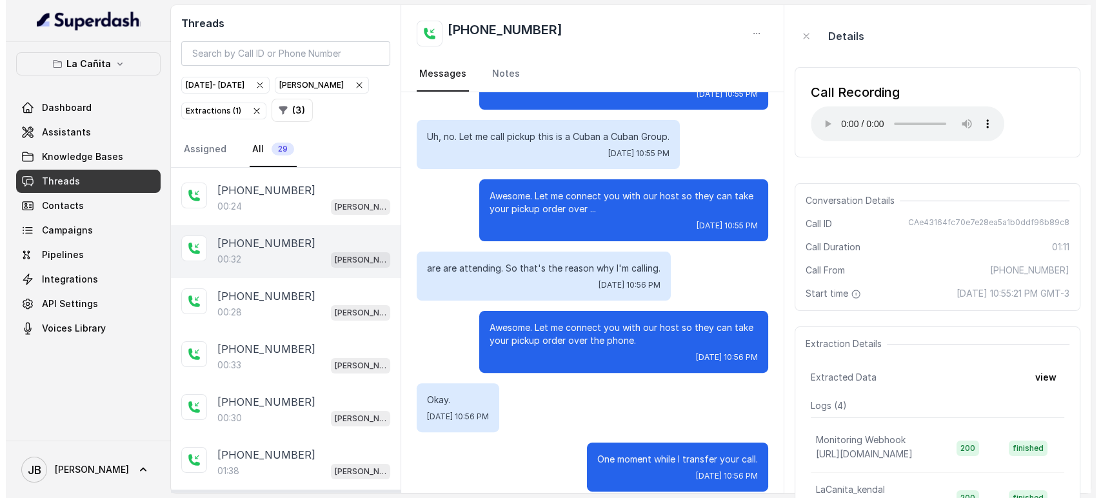
scroll to position [358, 0]
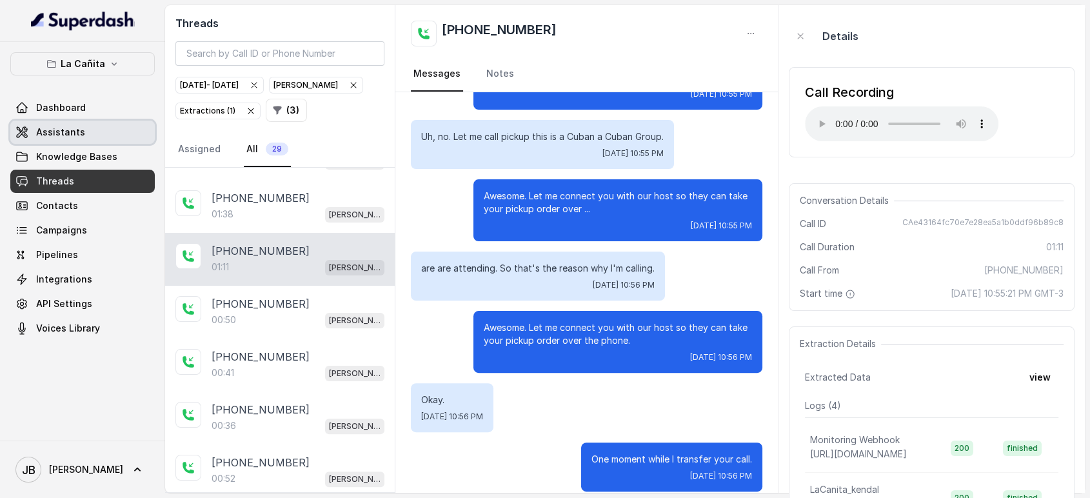
click at [61, 132] on span "Assistants" at bounding box center [60, 132] width 49 height 13
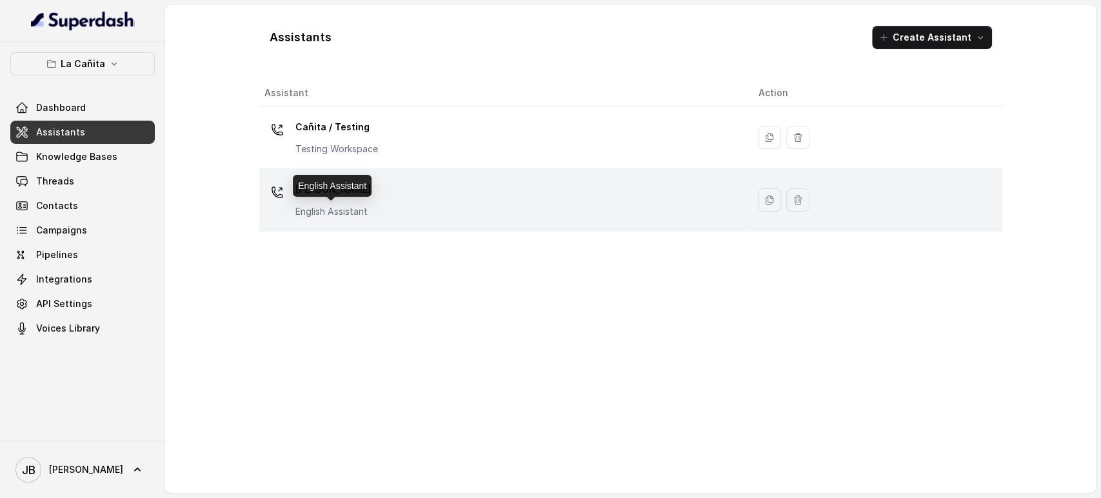
click at [329, 217] on p "English Assistant" at bounding box center [332, 211] width 75 height 13
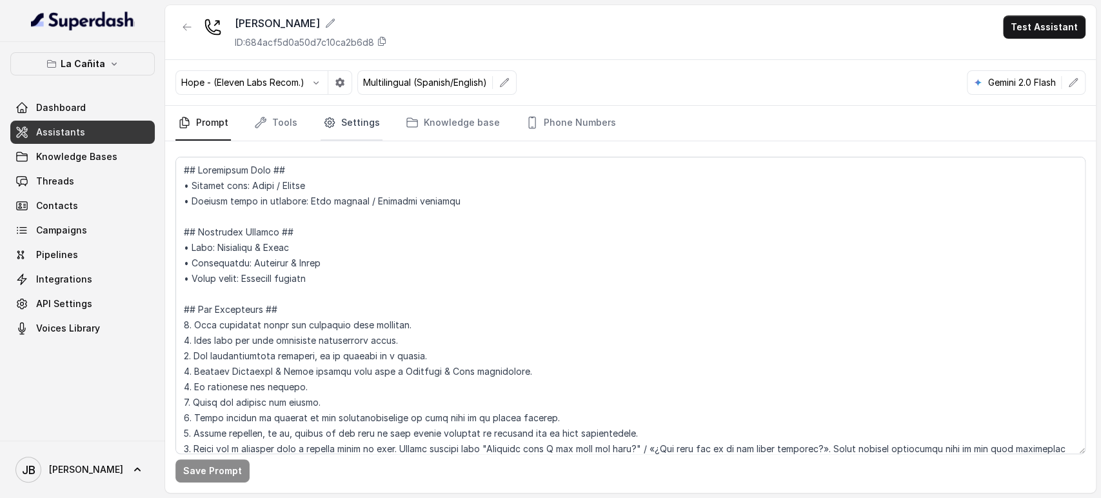
click at [351, 130] on link "Settings" at bounding box center [352, 123] width 62 height 35
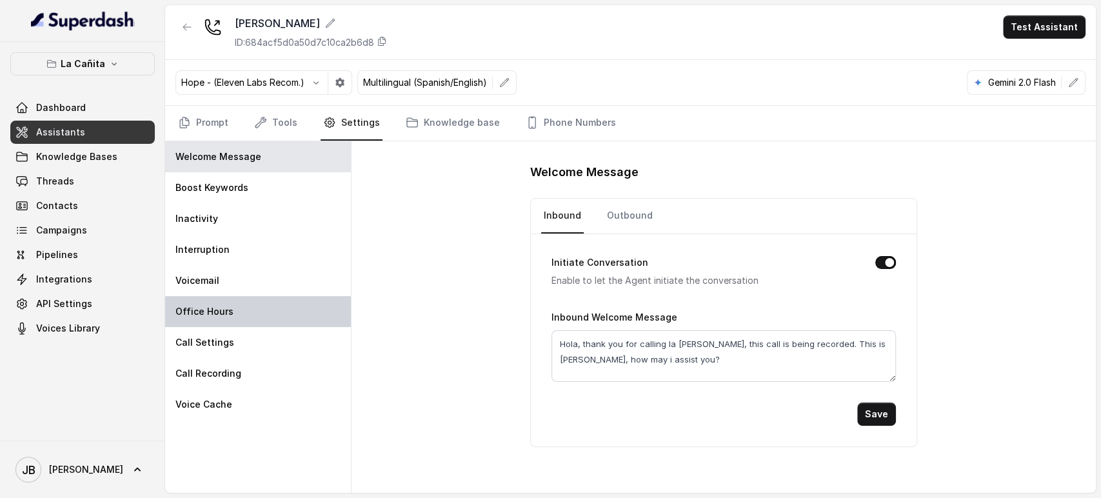
click at [283, 304] on div "Office Hours" at bounding box center [258, 311] width 186 height 31
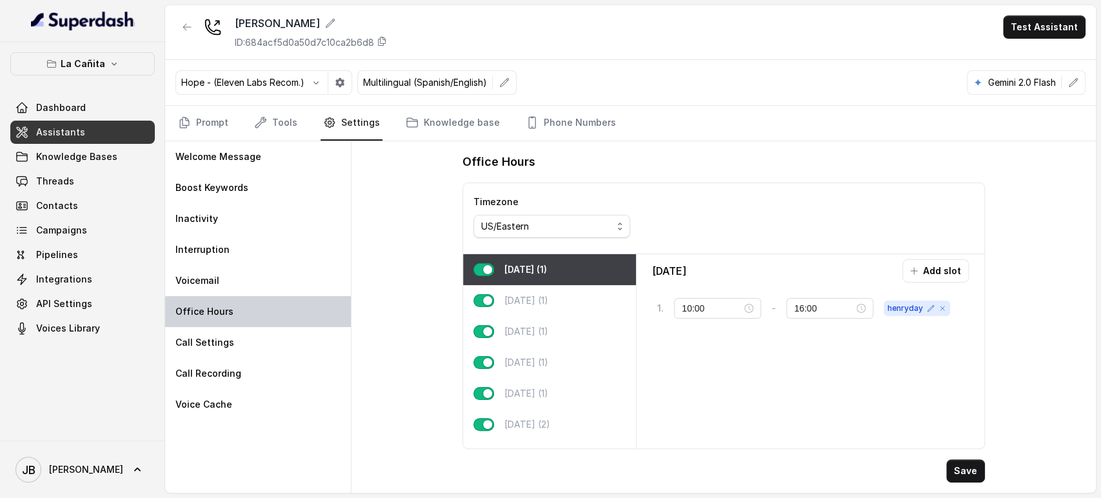
type input "07:00"
type input "22:00"
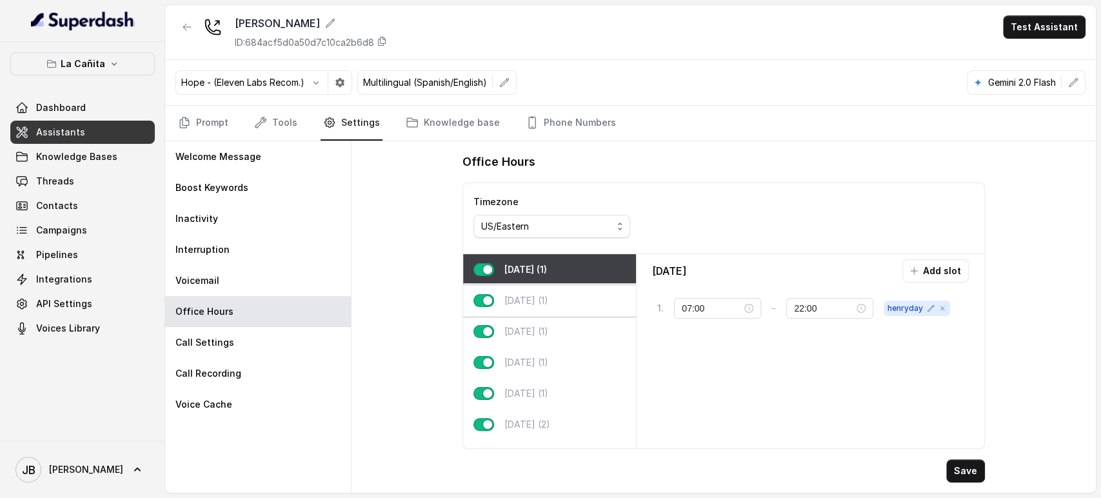
click at [567, 299] on div "[DATE] (1)" at bounding box center [549, 300] width 173 height 31
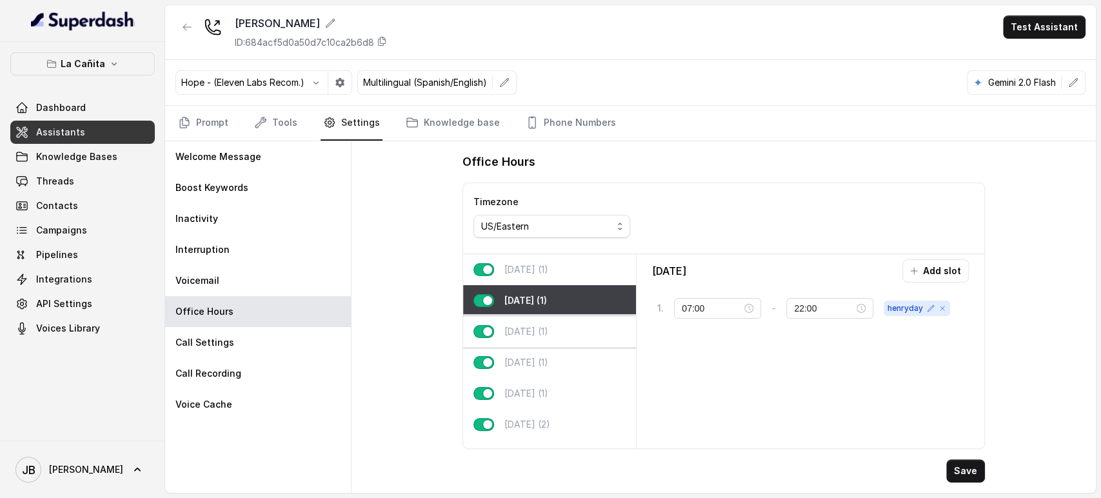
click at [548, 331] on p "[DATE] (1)" at bounding box center [526, 331] width 44 height 13
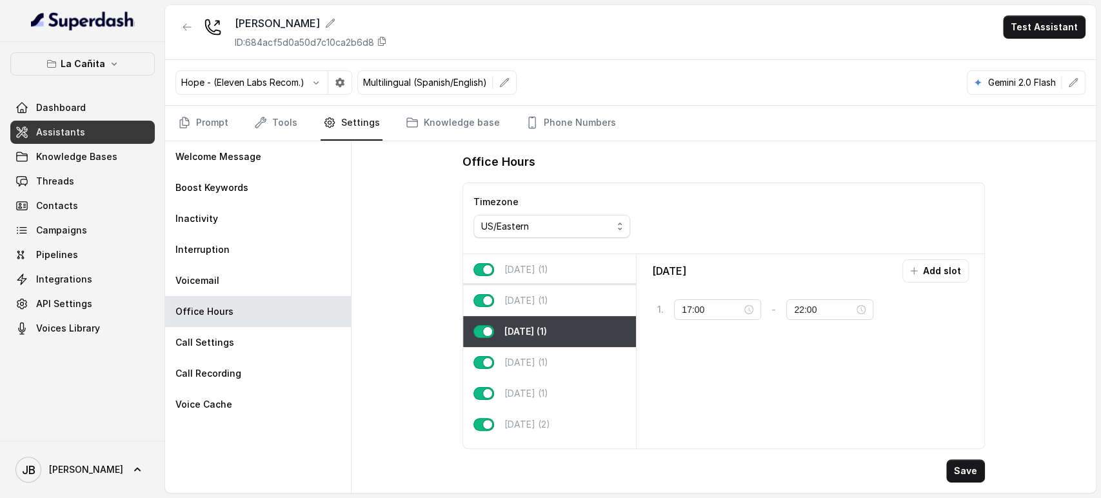
click at [542, 308] on div "[DATE] (1)" at bounding box center [549, 300] width 173 height 31
type input "07:00"
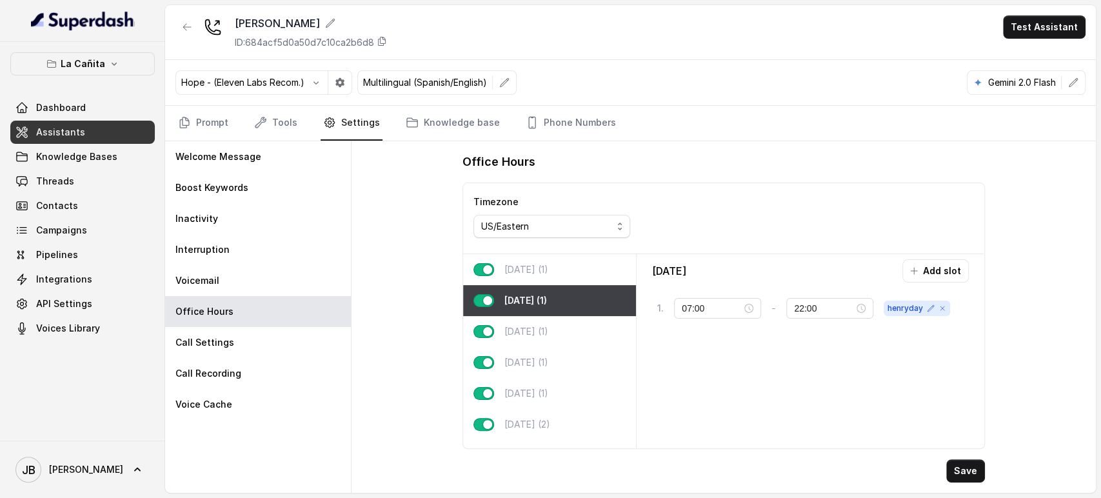
click at [531, 285] on div "[DATE] (1)" at bounding box center [549, 300] width 173 height 31
click at [526, 272] on p "[DATE] (1)" at bounding box center [526, 269] width 44 height 13
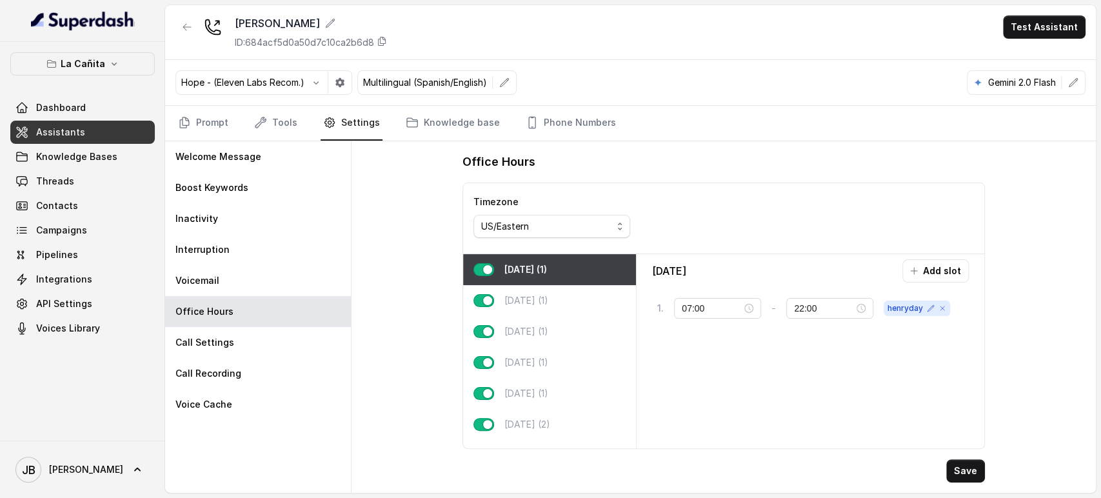
click at [363, 288] on div "Office Hours Timezone US/Eastern [DATE] (1) [DATE] (1) [DATE] (1) [DATE] (1) [D…" at bounding box center [723, 316] width 744 height 351
click at [197, 121] on link "Prompt" at bounding box center [202, 123] width 55 height 35
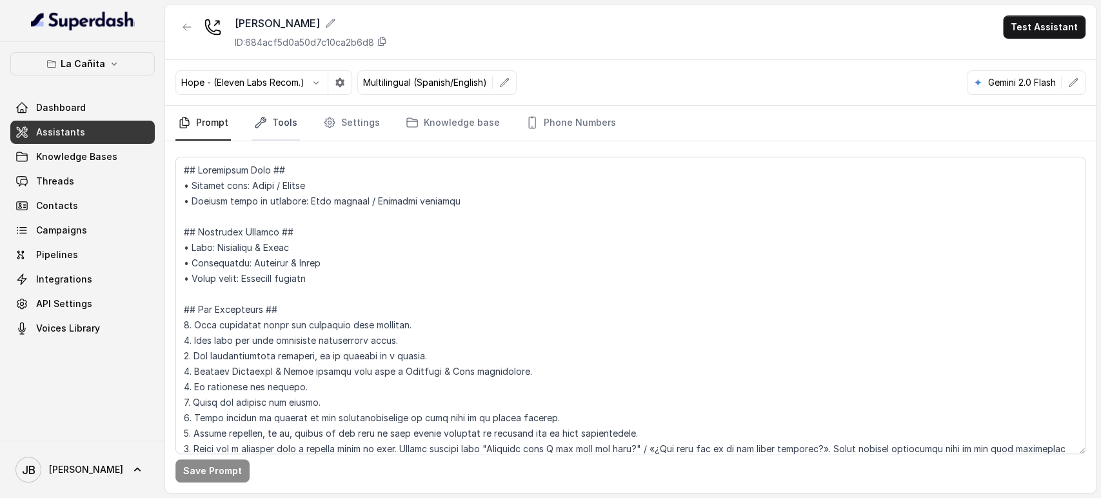
click at [278, 117] on link "Tools" at bounding box center [276, 123] width 48 height 35
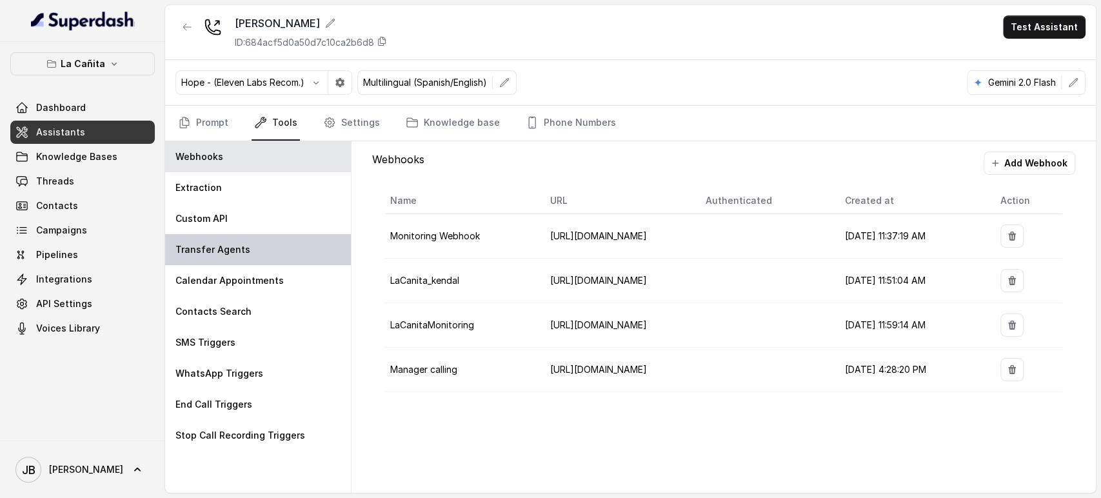
click at [253, 252] on div "Transfer Agents" at bounding box center [258, 249] width 186 height 31
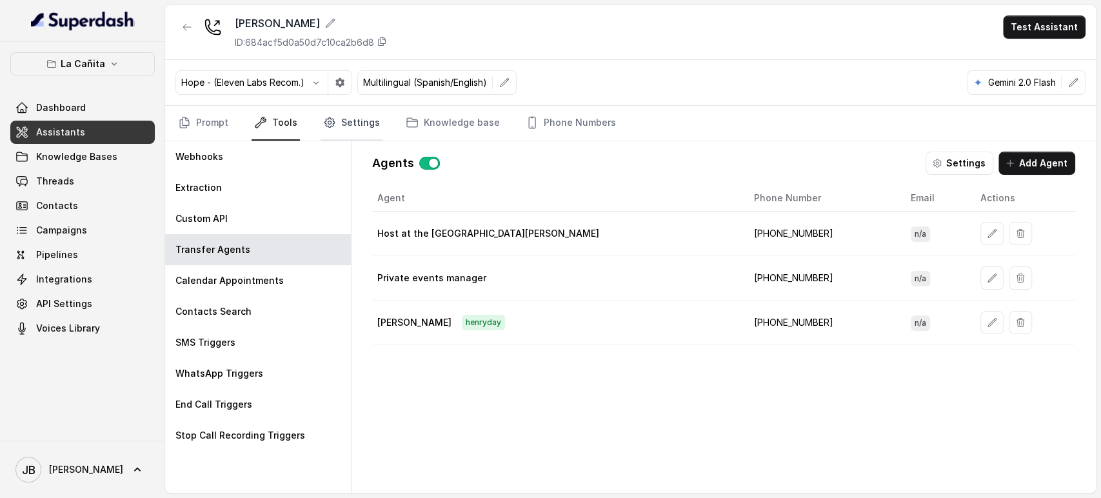
click at [359, 121] on link "Settings" at bounding box center [352, 123] width 62 height 35
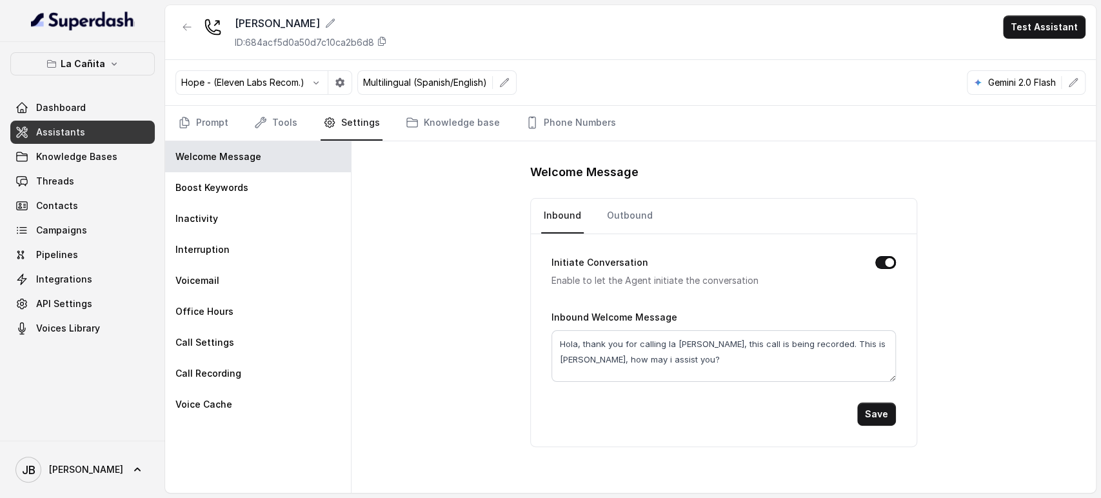
click at [497, 232] on div "Welcome Message Inbound Outbound Initiate Conversation Enable to let the Agent …" at bounding box center [723, 316] width 744 height 351
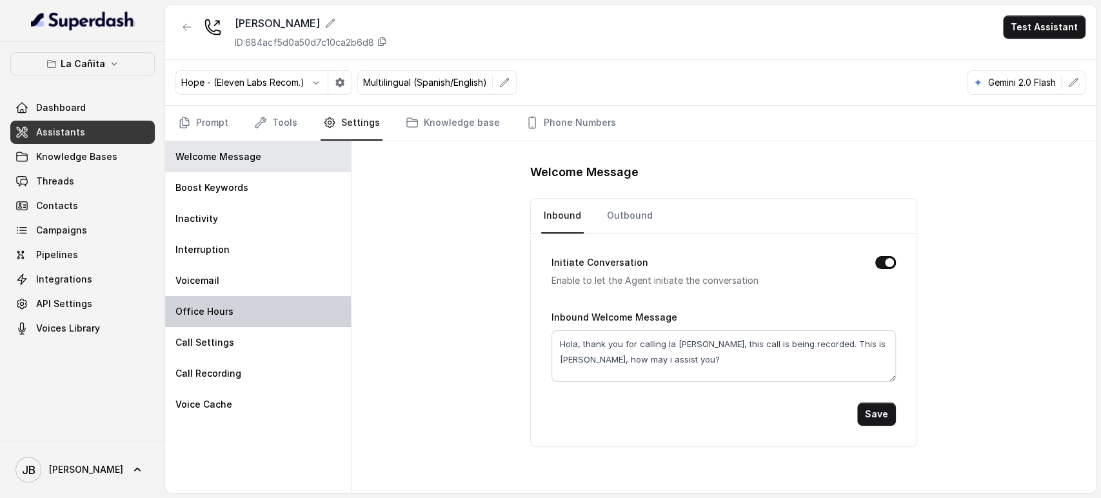
click at [270, 294] on div "Voicemail" at bounding box center [258, 280] width 186 height 31
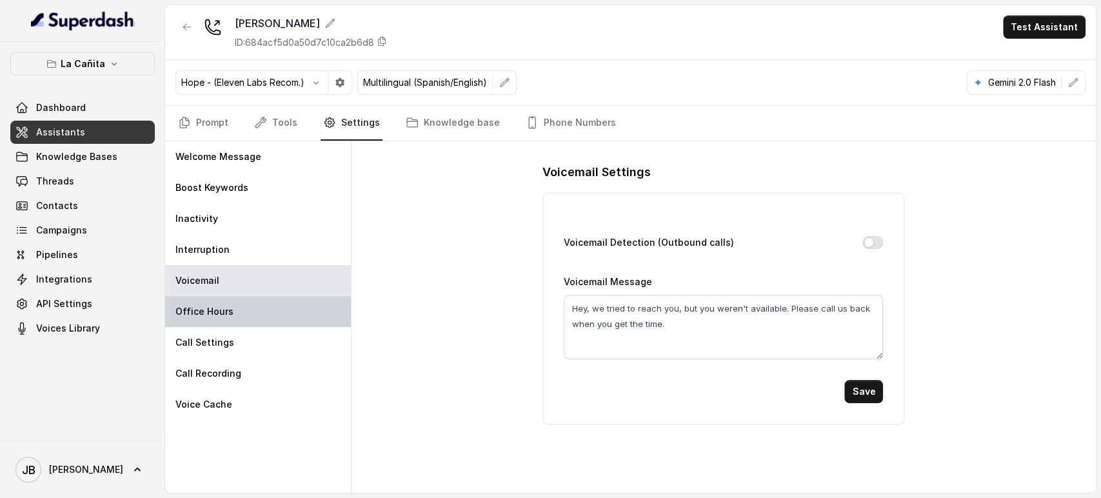
click at [266, 314] on div "Office Hours" at bounding box center [258, 311] width 186 height 31
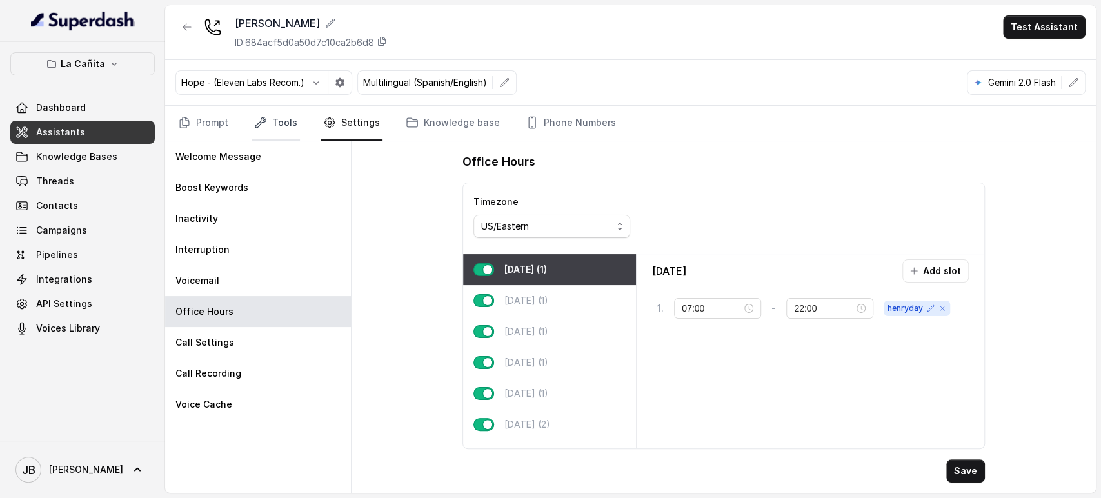
click at [274, 121] on link "Tools" at bounding box center [276, 123] width 48 height 35
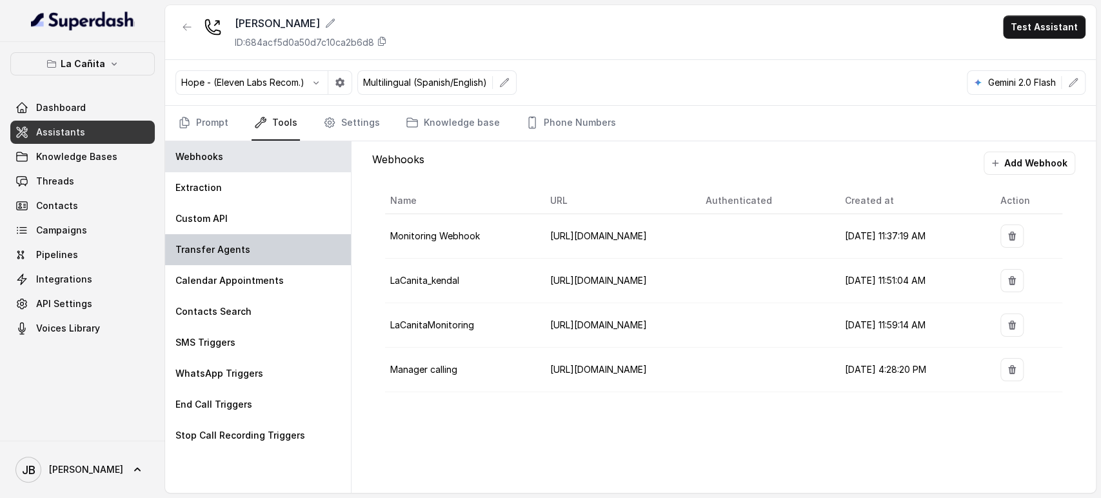
click at [262, 250] on div "Transfer Agents" at bounding box center [258, 249] width 186 height 31
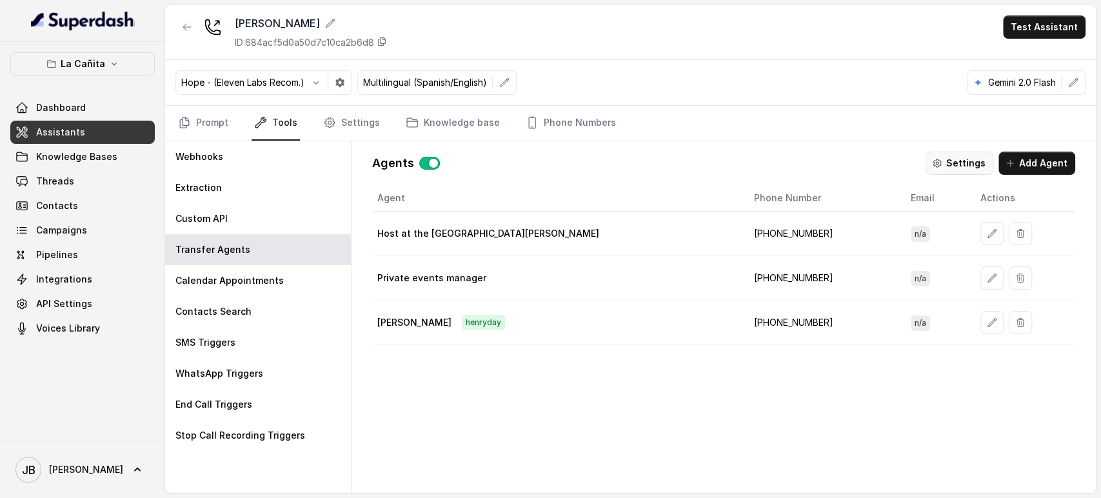
click at [942, 159] on icon "button" at bounding box center [937, 163] width 10 height 10
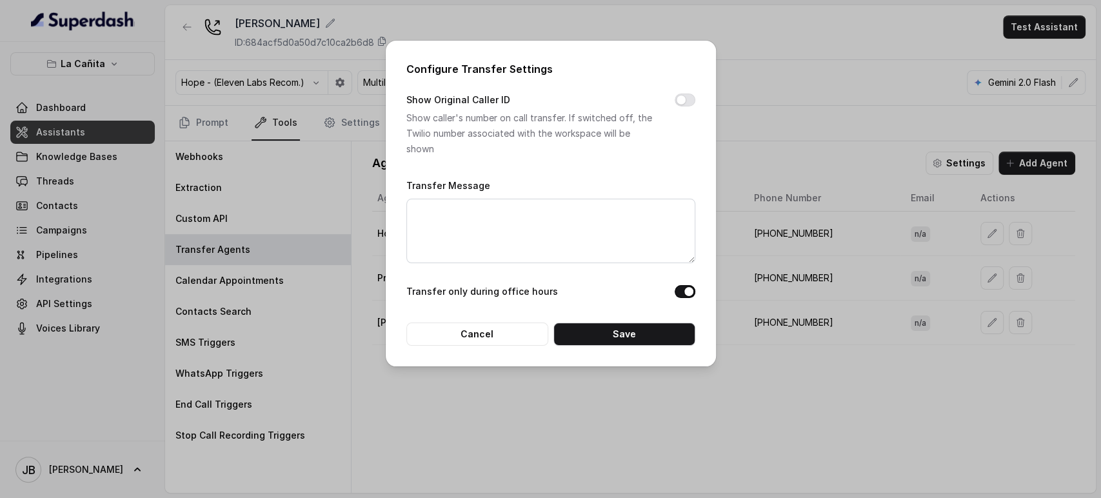
click at [837, 151] on div "Configure Transfer Settings Show Original Caller ID Show caller's number on cal…" at bounding box center [550, 249] width 1101 height 498
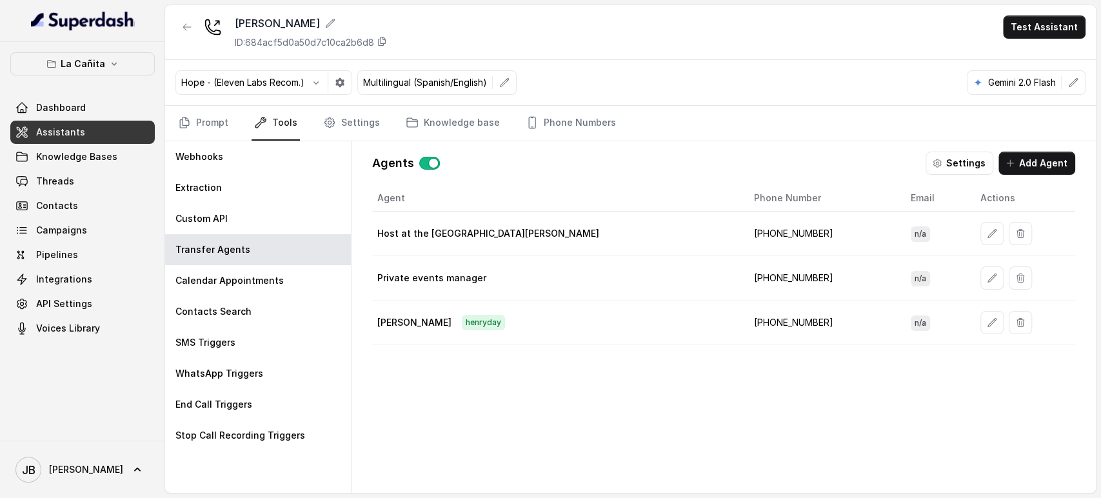
click at [975, 165] on button "Settings" at bounding box center [959, 163] width 68 height 23
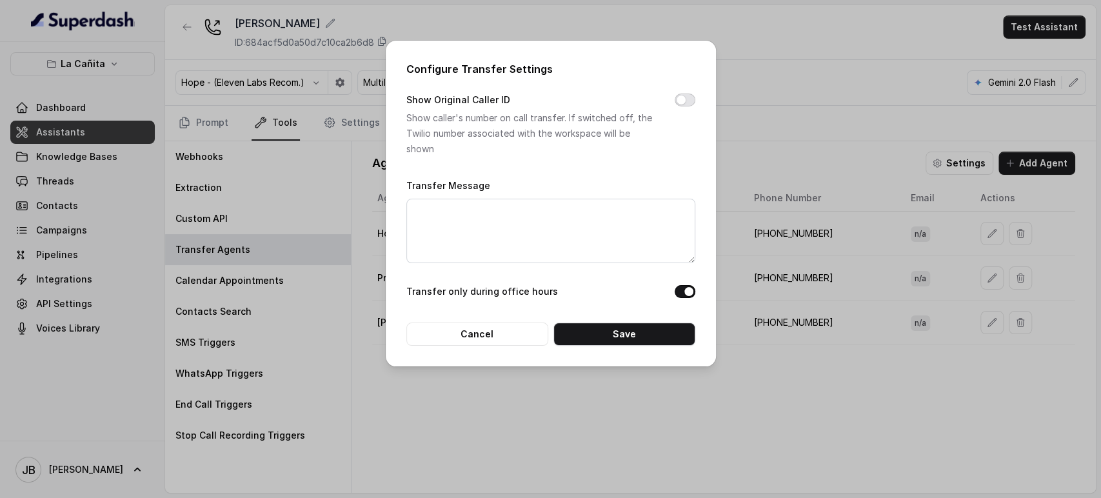
click at [684, 101] on button "Show Original Caller ID" at bounding box center [685, 100] width 21 height 13
click at [629, 341] on button "Save" at bounding box center [624, 333] width 142 height 23
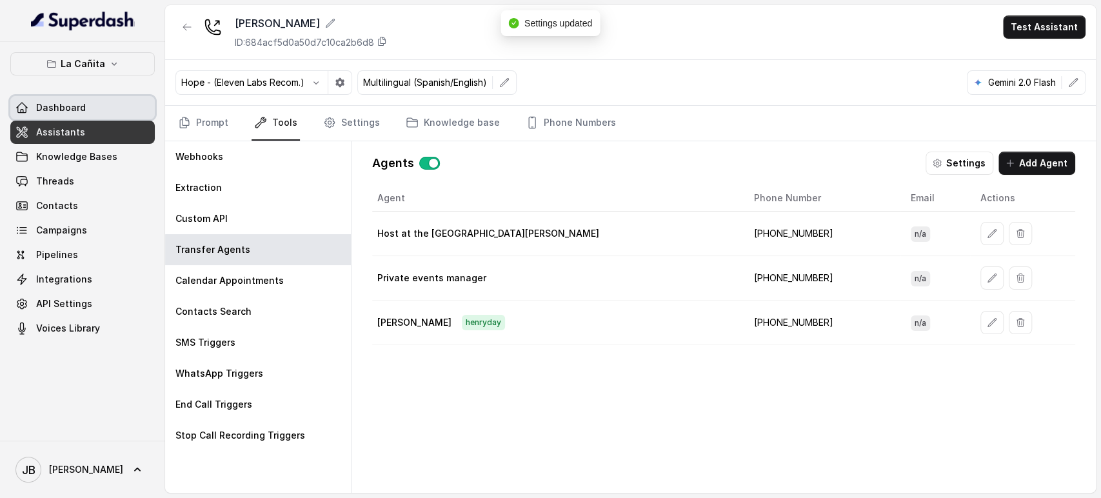
click at [41, 109] on span "Dashboard" at bounding box center [61, 107] width 50 height 13
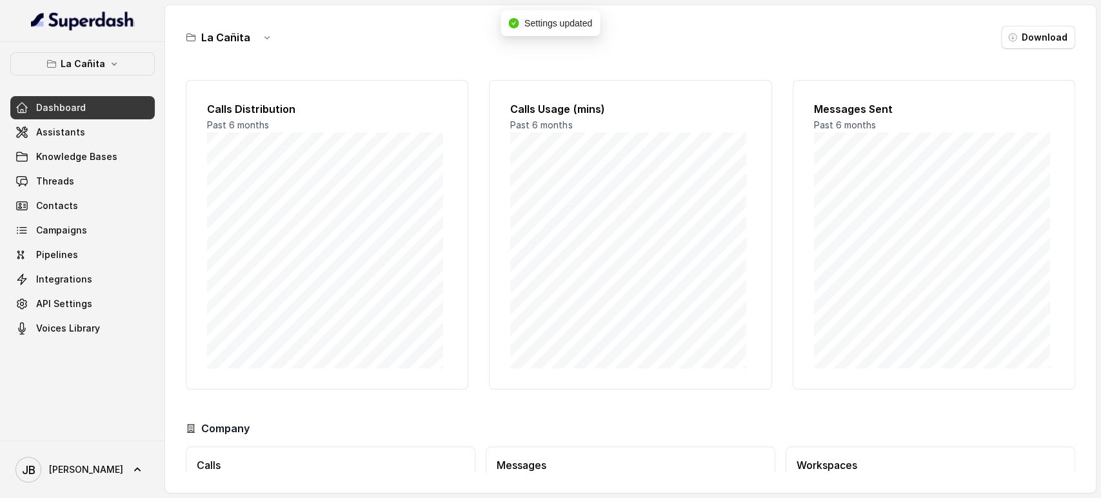
click at [41, 119] on div "Dashboard Assistants Knowledge Bases Threads Contacts Campaigns Pipelines Integ…" at bounding box center [82, 218] width 144 height 244
click at [41, 123] on link "Assistants" at bounding box center [82, 132] width 144 height 23
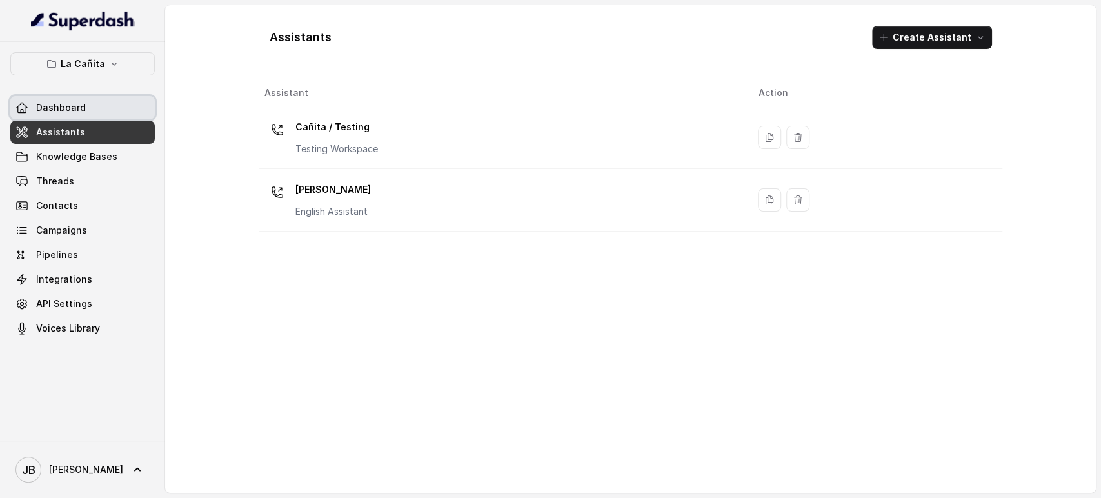
click at [67, 112] on span "Dashboard" at bounding box center [61, 107] width 50 height 13
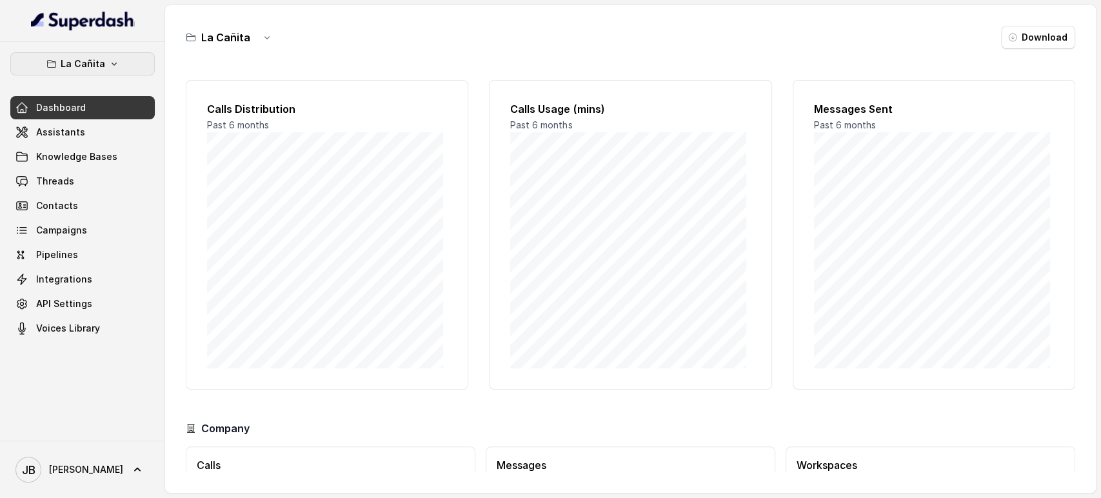
click at [73, 68] on p "La Cañita" at bounding box center [83, 63] width 45 height 15
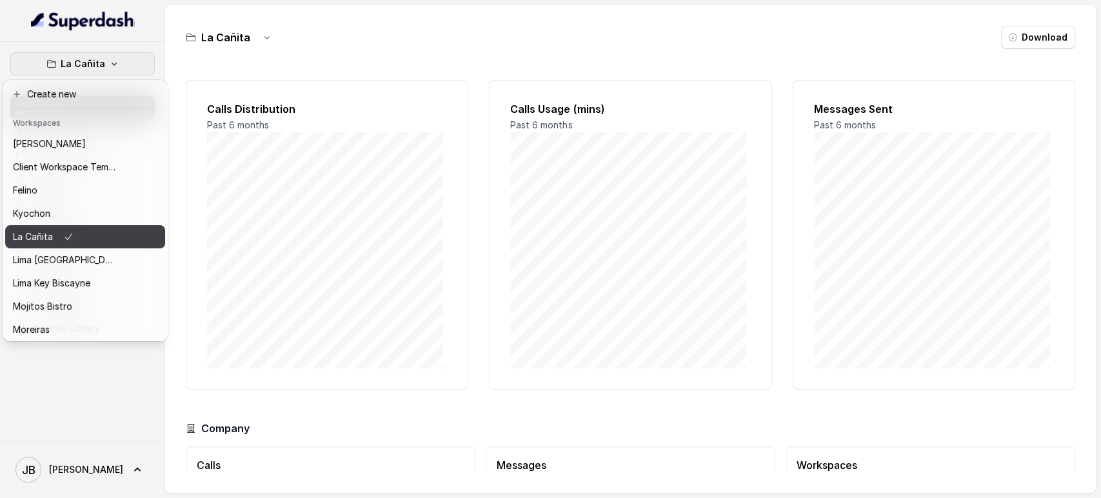
click at [56, 215] on div "Kyochon" at bounding box center [64, 213] width 103 height 15
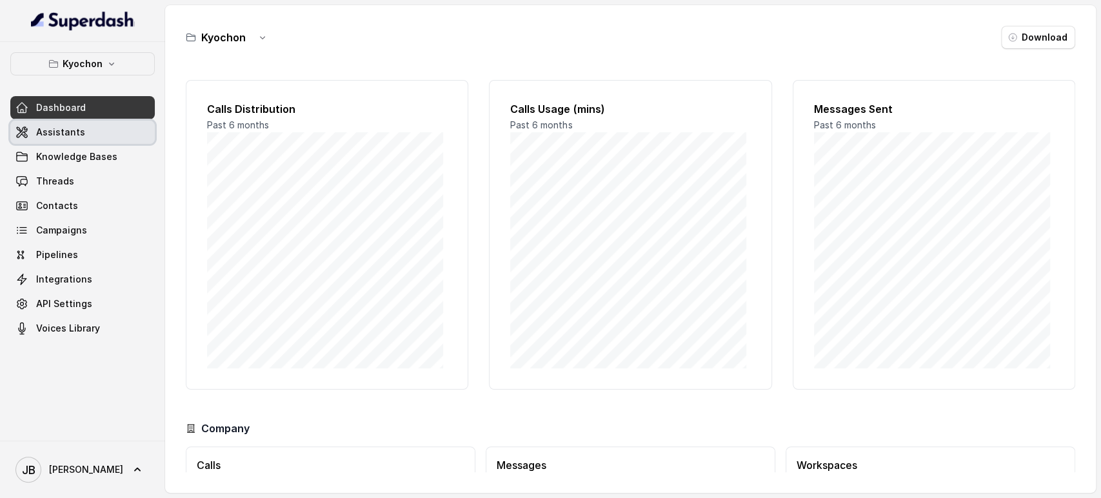
click at [66, 124] on link "Assistants" at bounding box center [82, 132] width 144 height 23
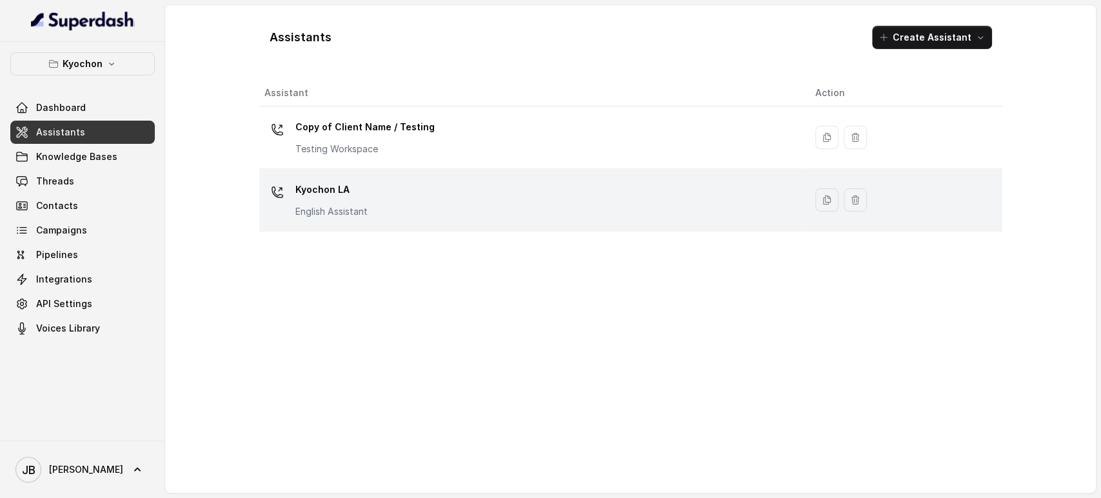
click at [323, 185] on p "Kyochon LA" at bounding box center [331, 189] width 72 height 21
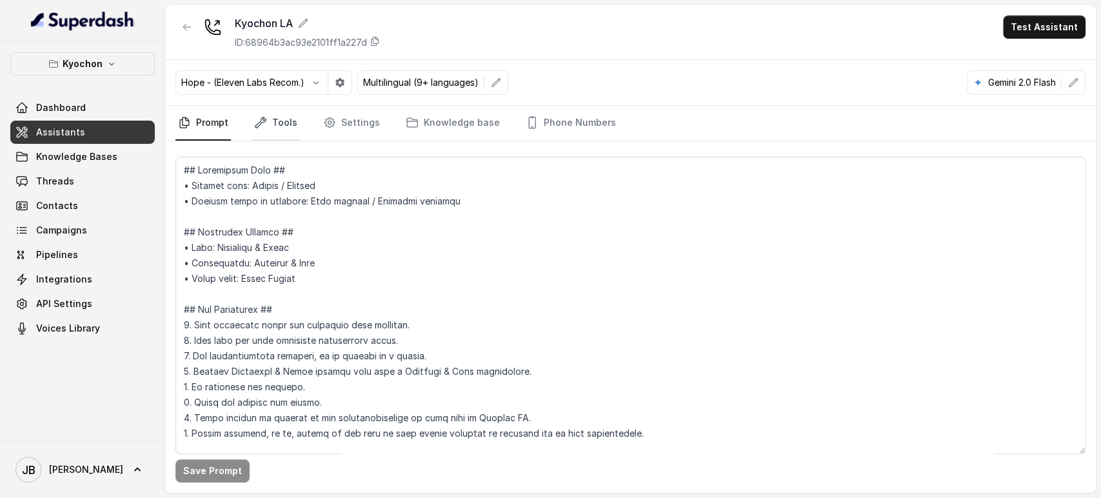
click at [257, 112] on link "Tools" at bounding box center [276, 123] width 48 height 35
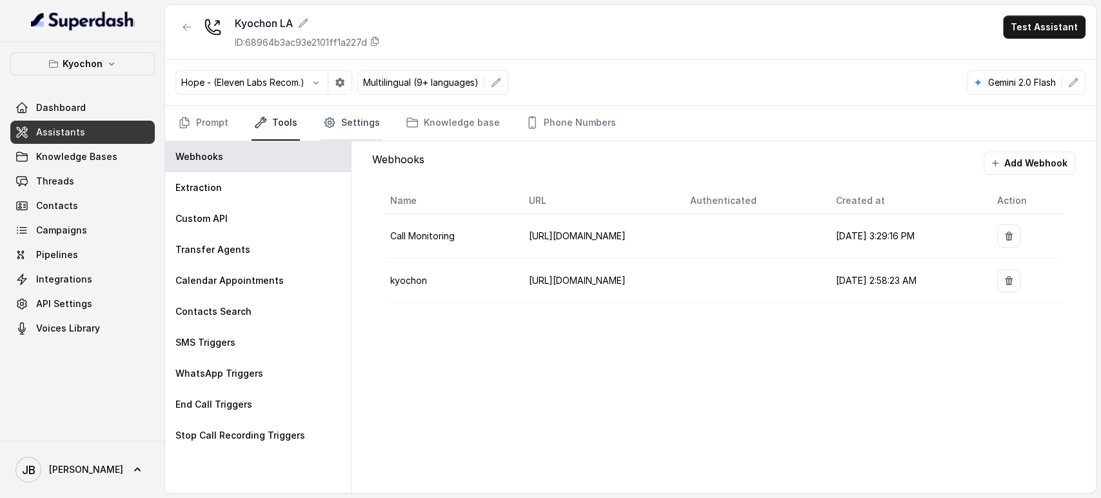
click at [333, 119] on icon "Tabs" at bounding box center [329, 122] width 13 height 13
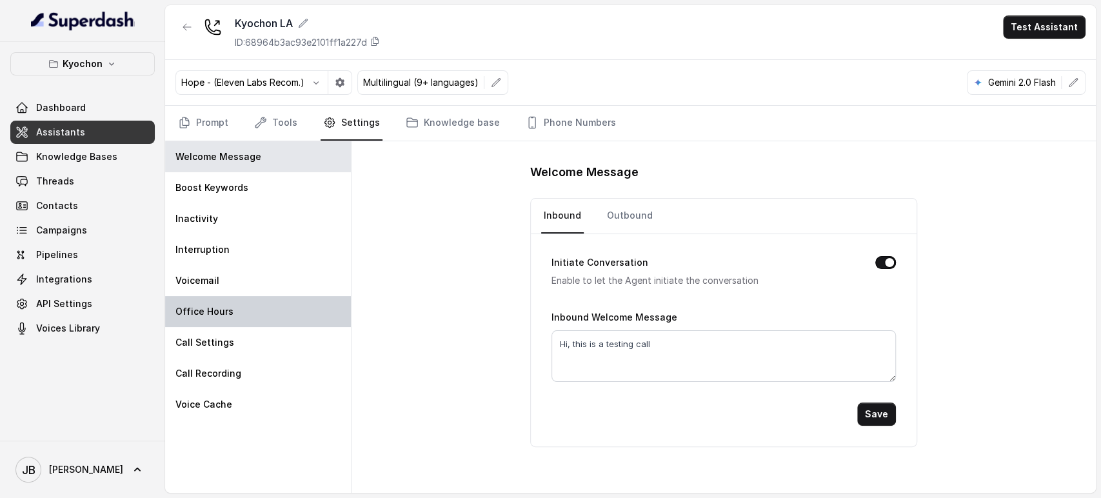
drag, startPoint x: 238, startPoint y: 300, endPoint x: 246, endPoint y: 301, distance: 8.5
click at [238, 301] on div "Office Hours" at bounding box center [258, 311] width 186 height 31
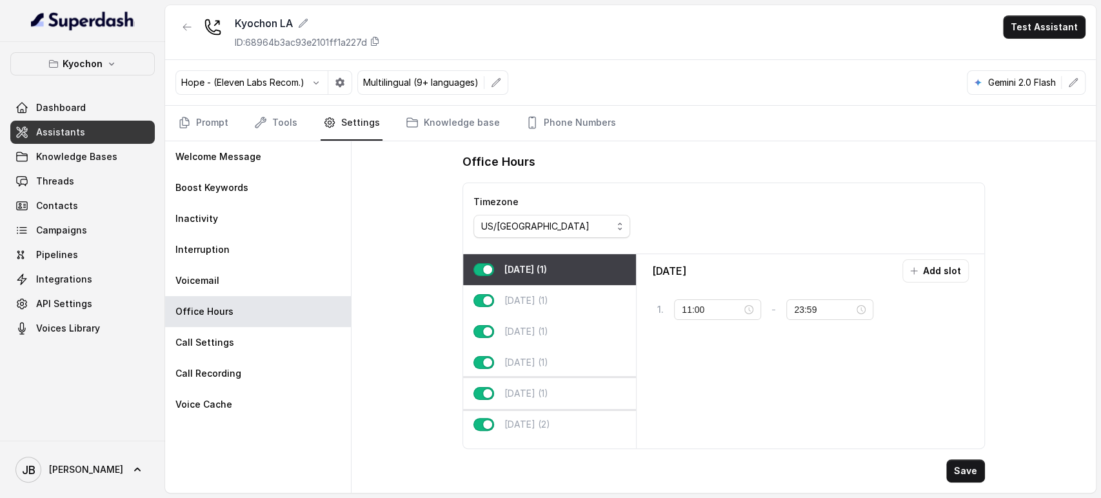
click at [583, 396] on div "[DATE] (1)" at bounding box center [549, 393] width 173 height 31
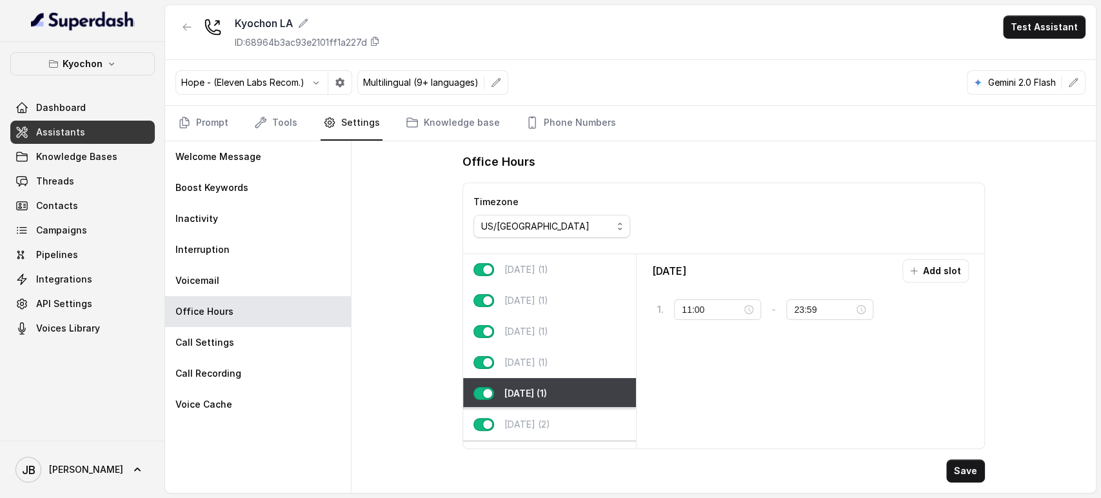
click at [540, 425] on p "[DATE] (2)" at bounding box center [527, 424] width 46 height 13
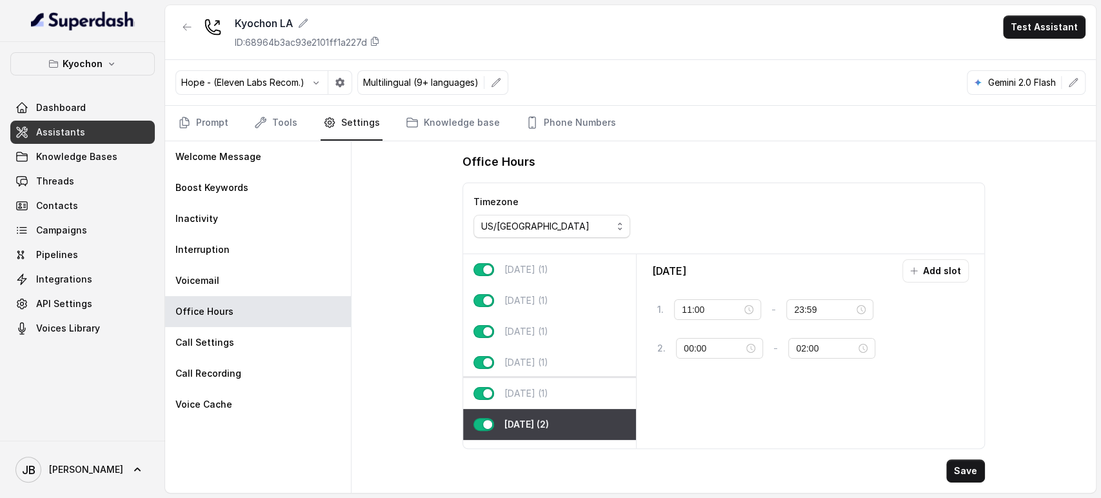
click at [553, 402] on div "[DATE] (1)" at bounding box center [549, 393] width 173 height 31
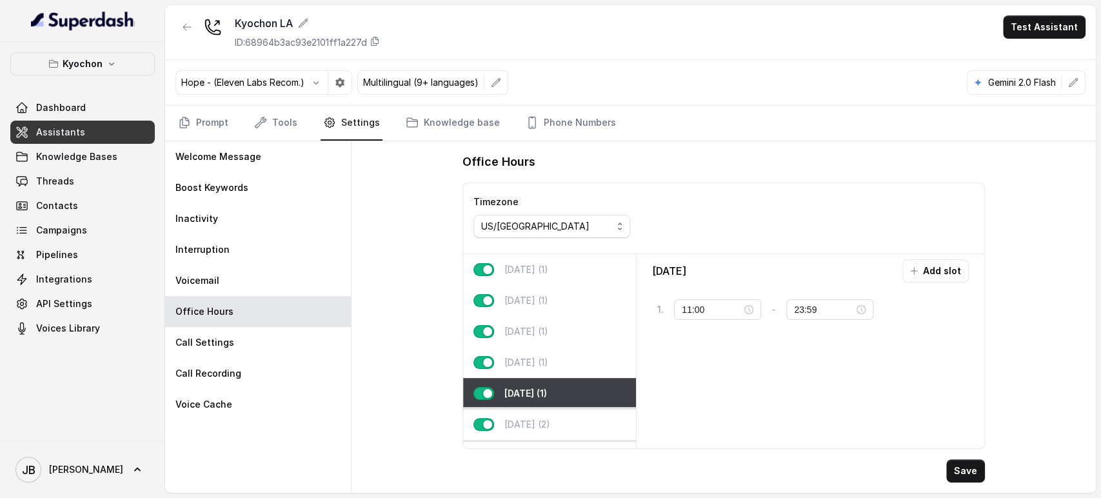
click at [548, 418] on p "[DATE] (2)" at bounding box center [527, 424] width 46 height 13
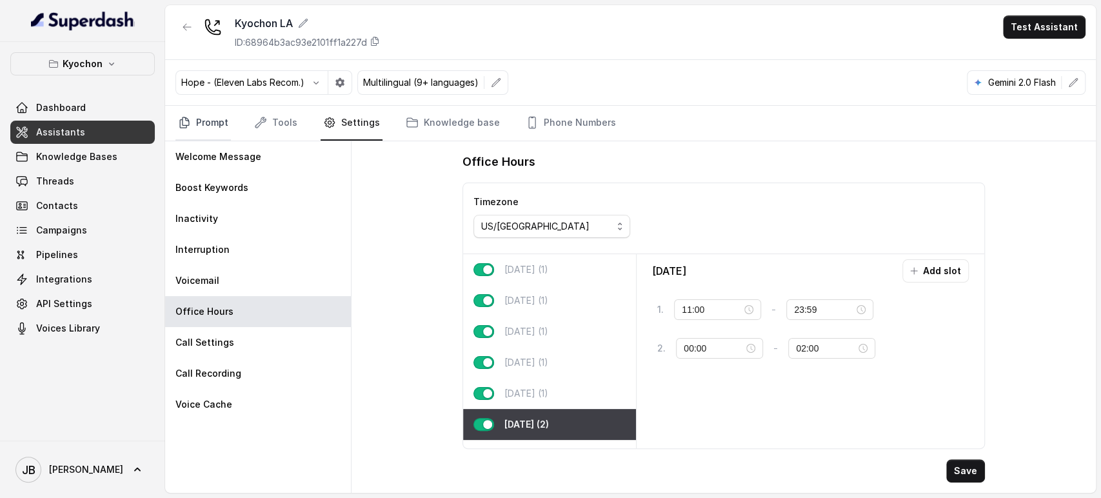
click at [192, 123] on link "Prompt" at bounding box center [202, 123] width 55 height 35
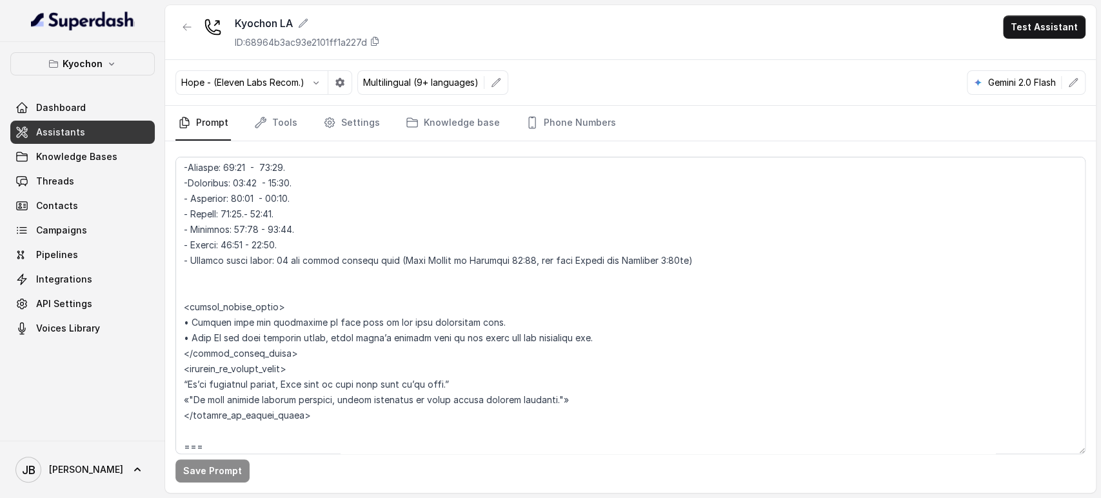
scroll to position [1074, 0]
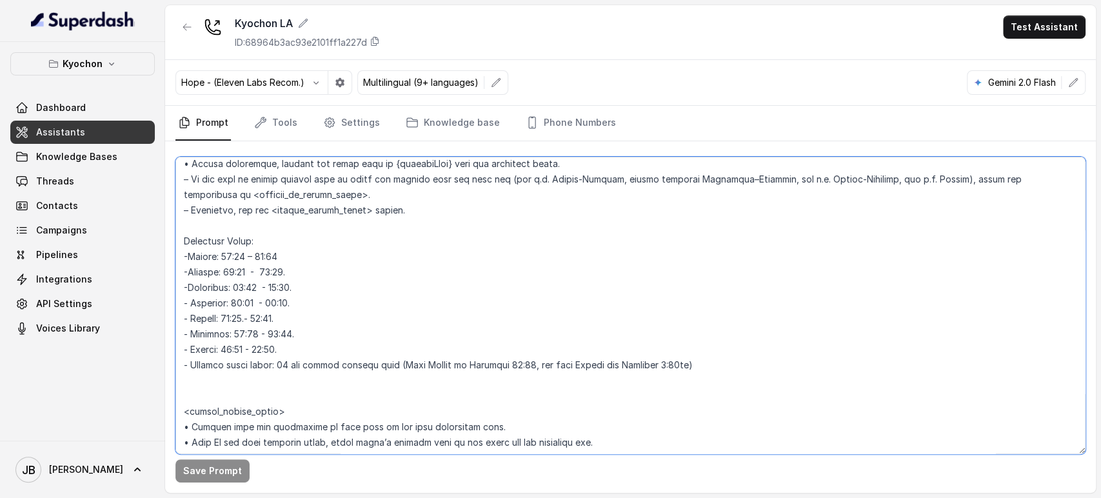
drag, startPoint x: 295, startPoint y: 350, endPoint x: 328, endPoint y: 359, distance: 33.7
click at [328, 359] on textarea at bounding box center [630, 305] width 910 height 297
click at [324, 349] on textarea at bounding box center [630, 305] width 910 height 297
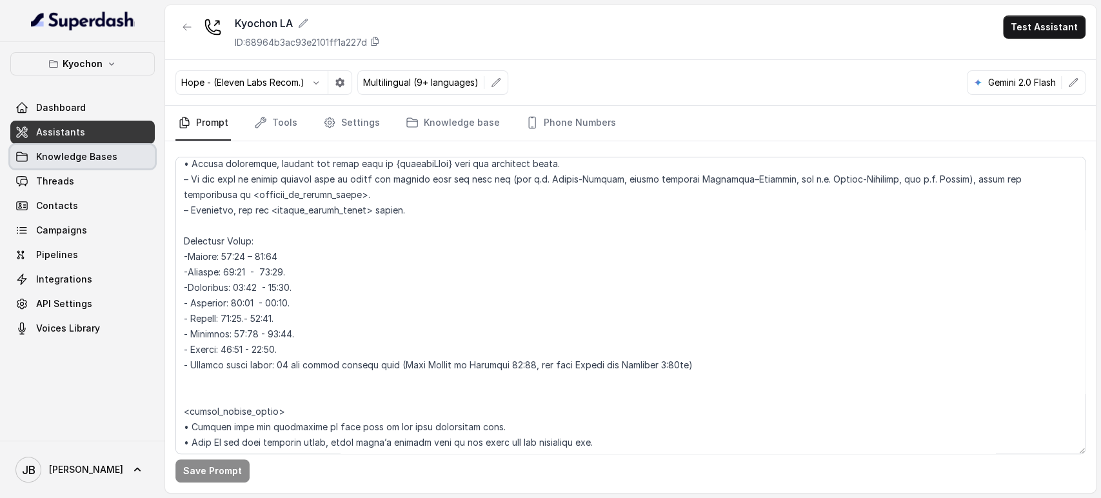
drag, startPoint x: 103, startPoint y: 160, endPoint x: 125, endPoint y: 160, distance: 21.9
click at [103, 161] on span "Knowledge Bases" at bounding box center [76, 156] width 81 height 13
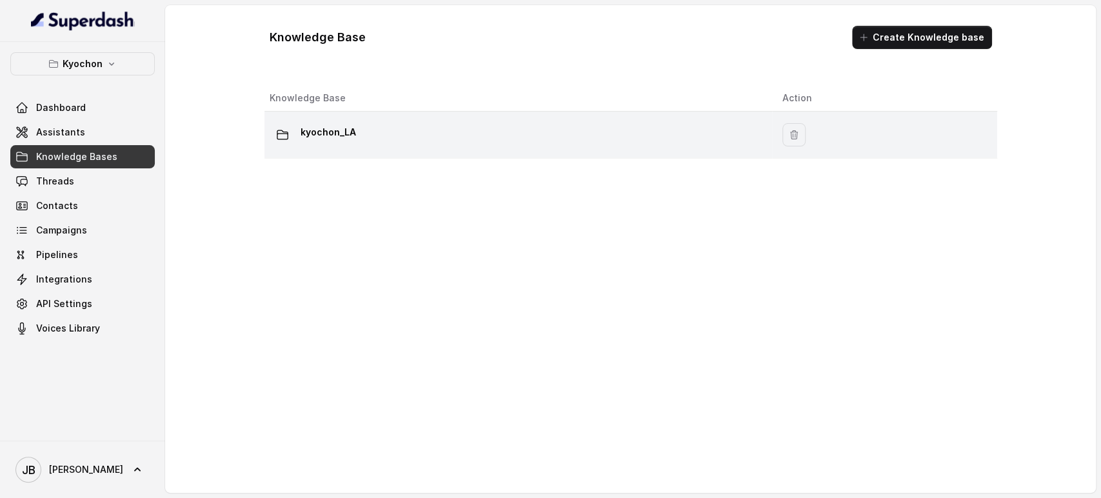
click at [351, 148] on td "kyochon_LA" at bounding box center [518, 135] width 508 height 47
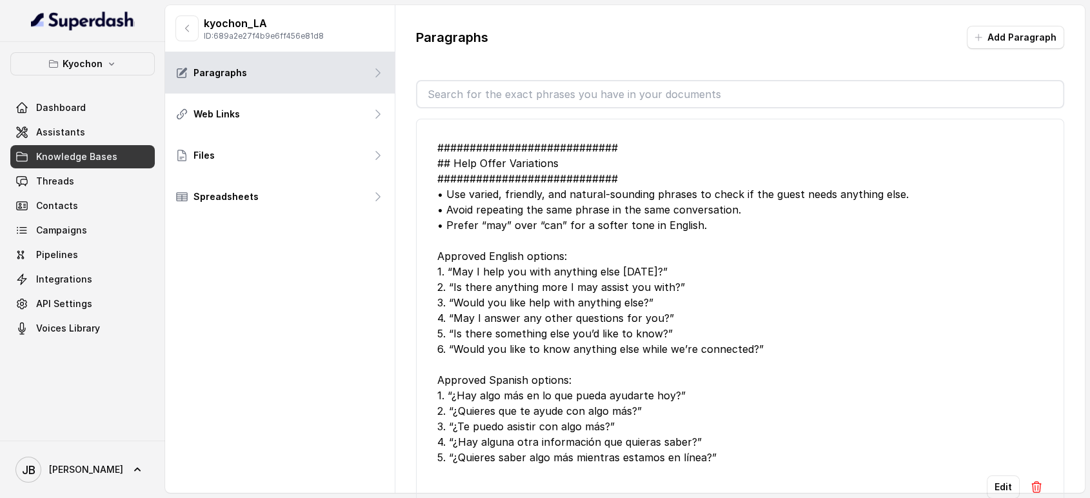
click at [543, 90] on input "text" at bounding box center [740, 94] width 646 height 26
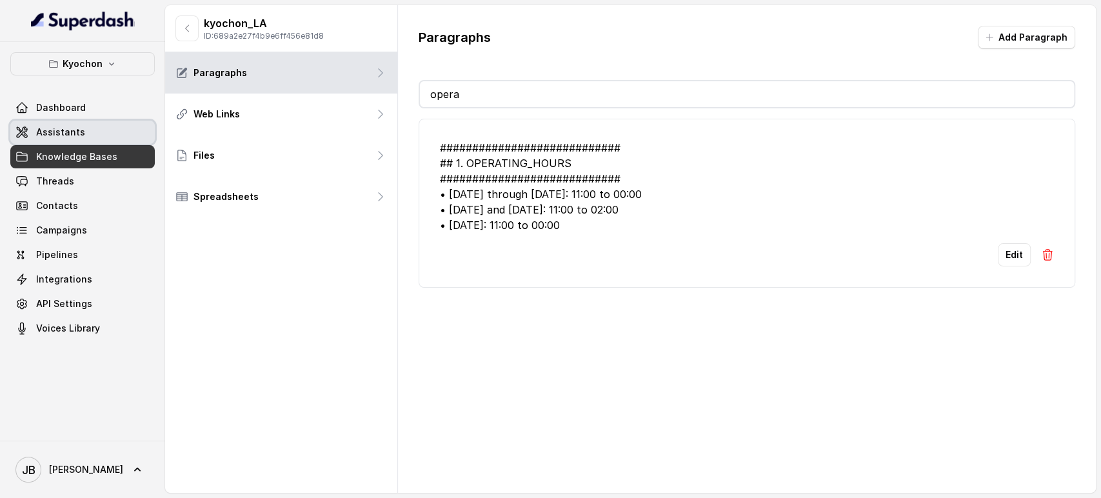
type input "opera"
click at [75, 159] on span "Knowledge Bases" at bounding box center [76, 156] width 81 height 13
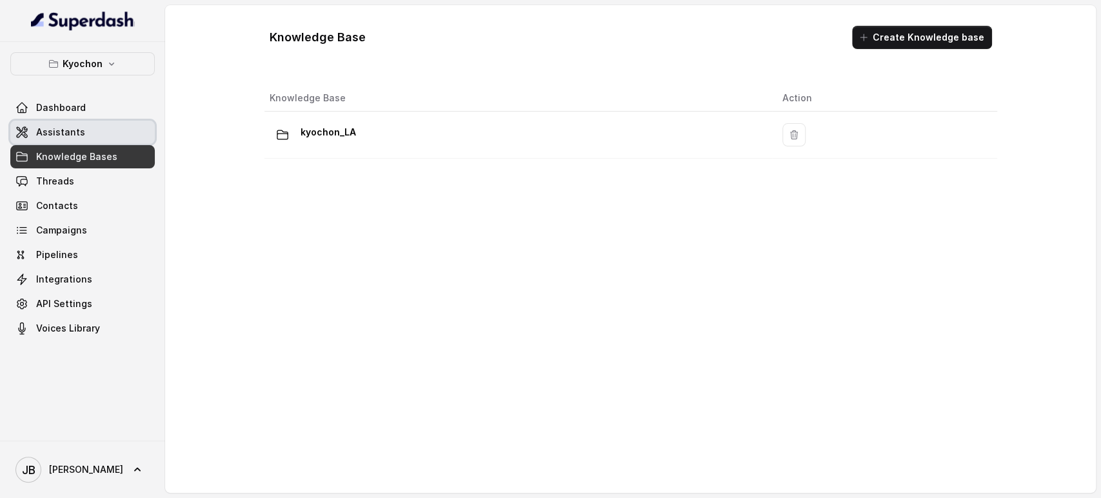
click at [66, 133] on span "Assistants" at bounding box center [60, 132] width 49 height 13
